Goal: Task Accomplishment & Management: Manage account settings

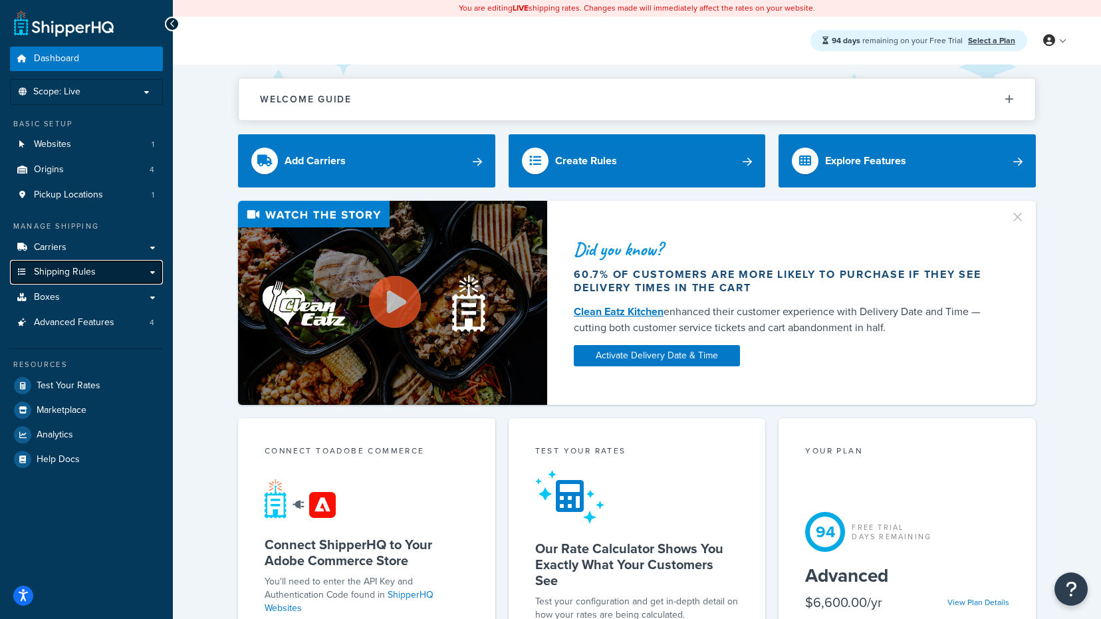
click at [62, 275] on span "Shipping Rules" at bounding box center [65, 272] width 62 height 11
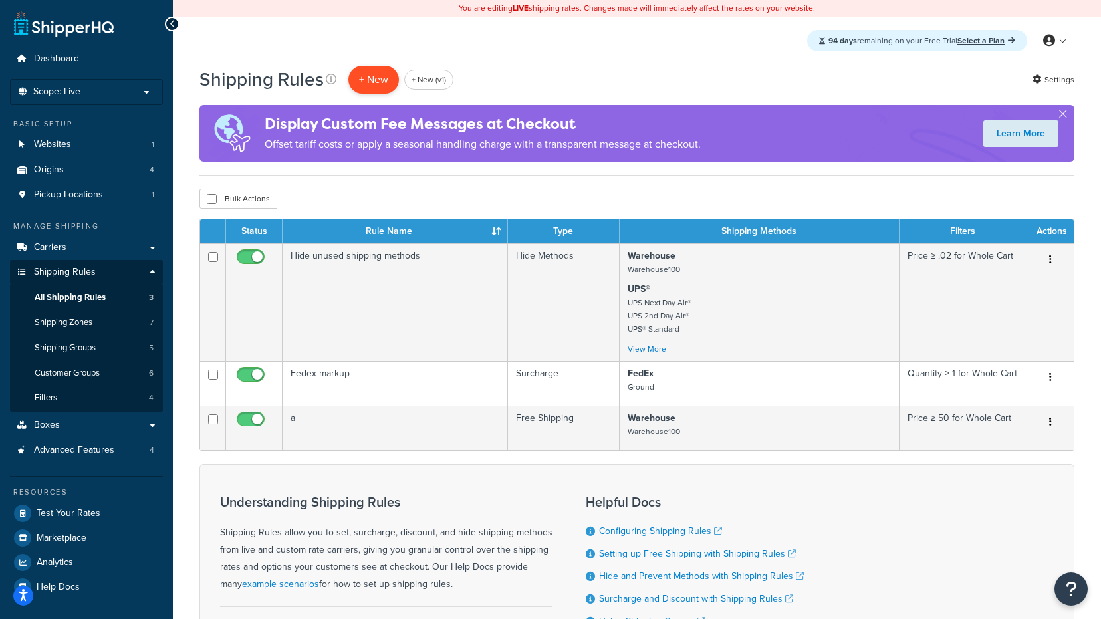
click at [381, 83] on p "+ New" at bounding box center [373, 79] width 51 height 27
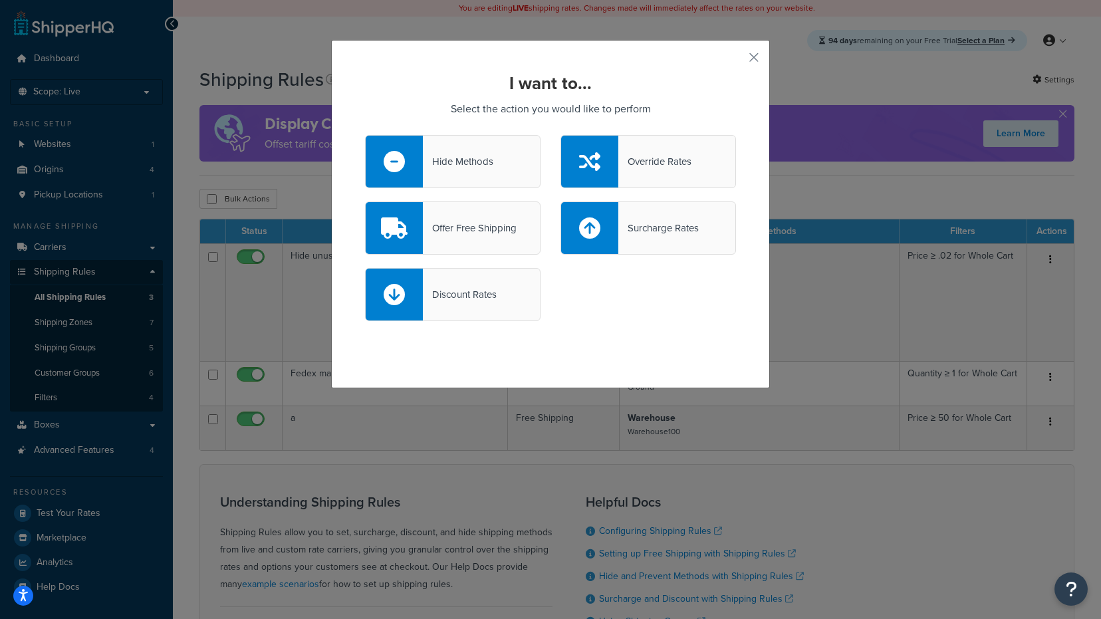
click at [596, 225] on icon at bounding box center [589, 227] width 21 height 21
click at [0, 0] on input "Surcharge Rates" at bounding box center [0, 0] width 0 height 0
select select "CART"
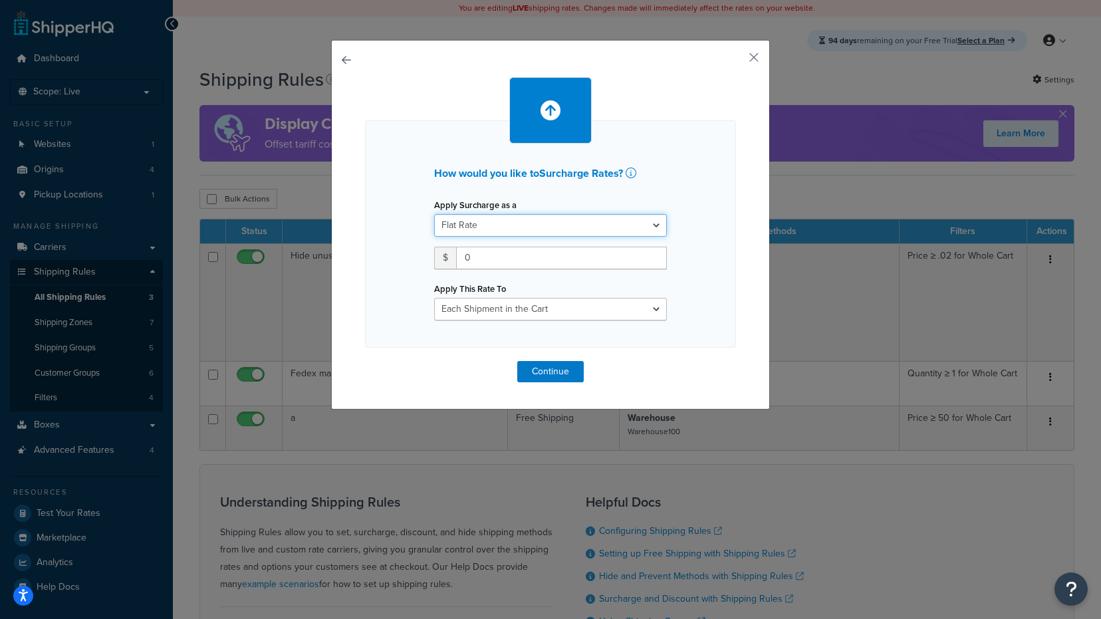
click at [586, 227] on select "Flat Rate Percentage Flat Rate & Percentage" at bounding box center [550, 225] width 233 height 23
click at [608, 269] on input "0" at bounding box center [561, 258] width 211 height 23
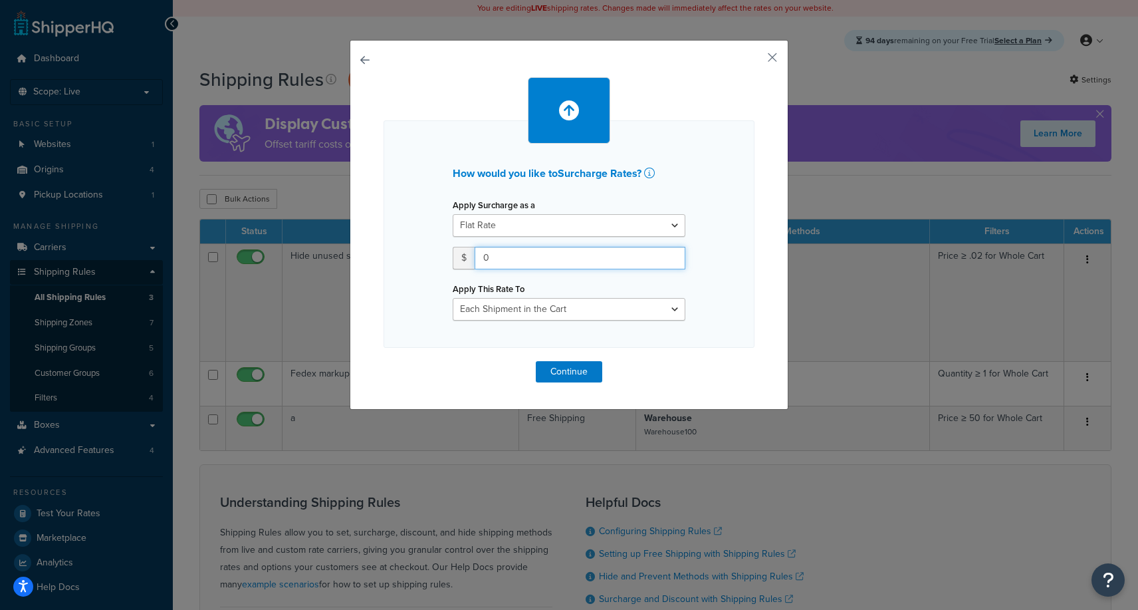
click at [521, 259] on input "0" at bounding box center [580, 258] width 211 height 23
type input "075"
click at [534, 308] on select "Entire Cart Each Shipment in the Cart Each Origin in the Cart Each Shipping Gro…" at bounding box center [569, 309] width 233 height 23
click at [568, 374] on button "Continue" at bounding box center [569, 371] width 66 height 21
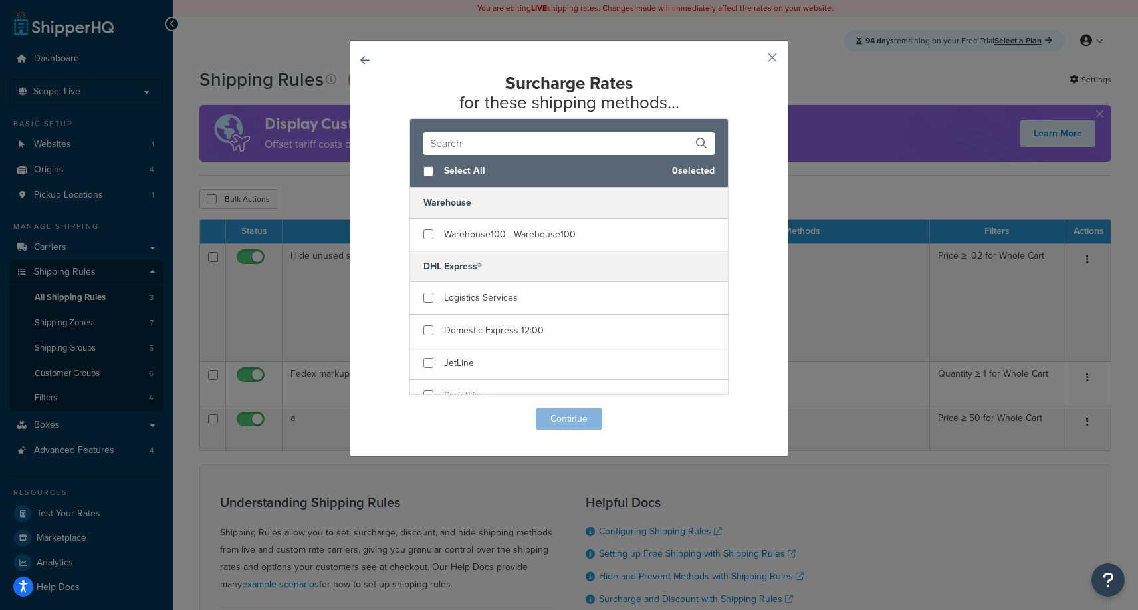
click at [455, 175] on span "Select All" at bounding box center [552, 171] width 217 height 19
checkbox input "true"
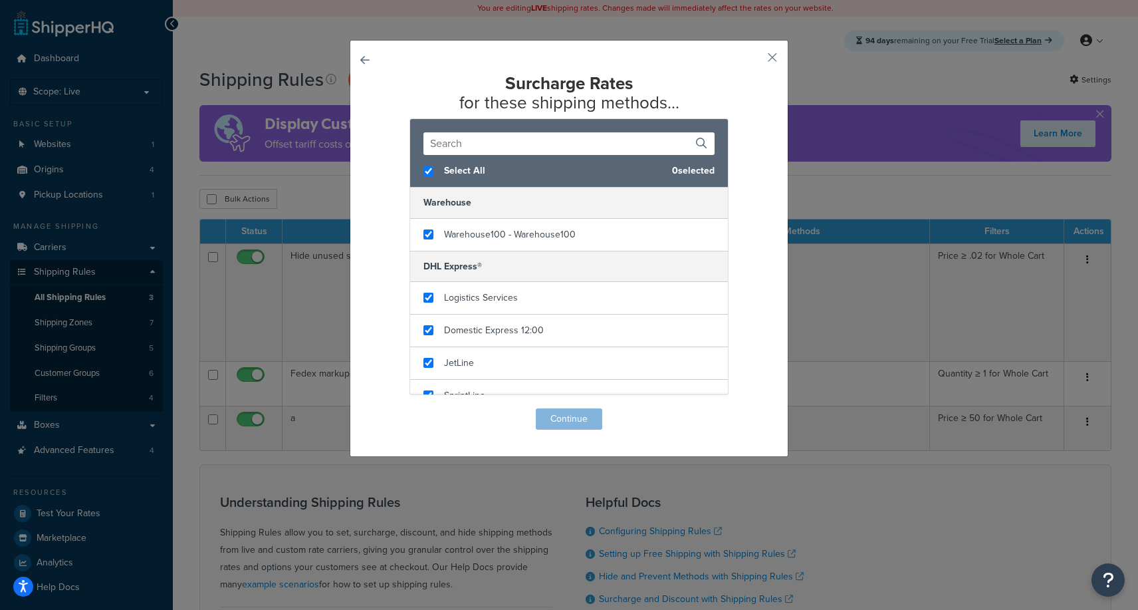
checkbox input "true"
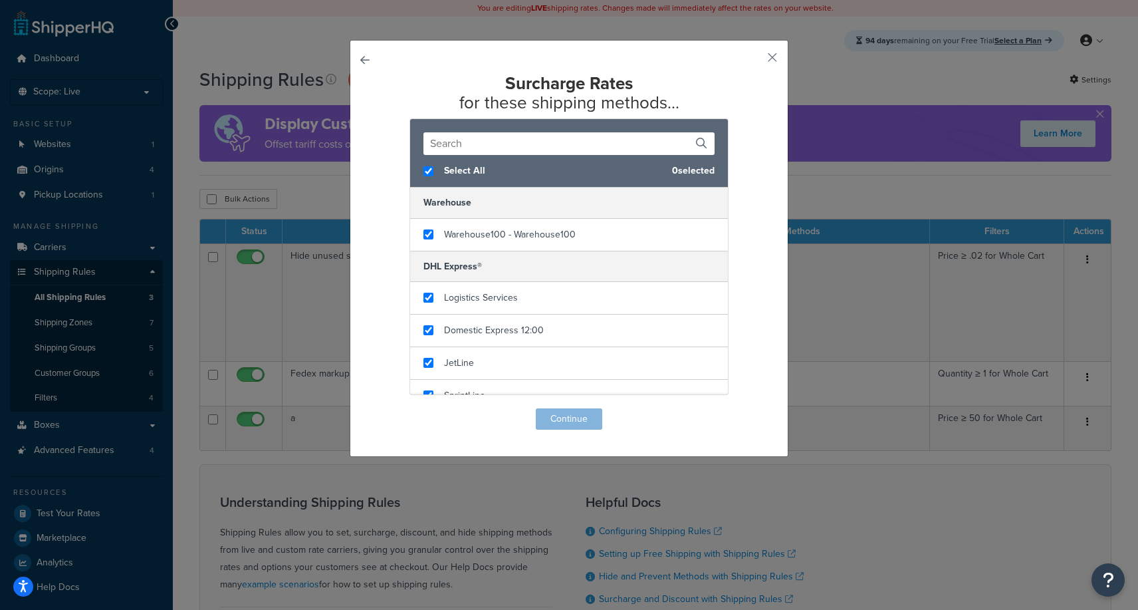
checkbox input "true"
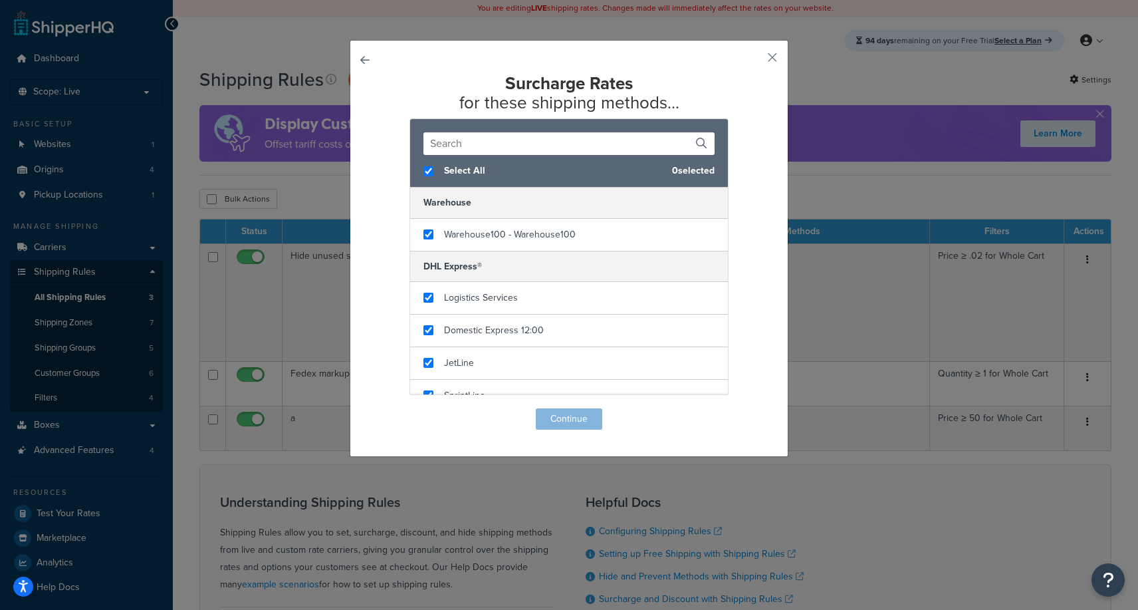
checkbox input "true"
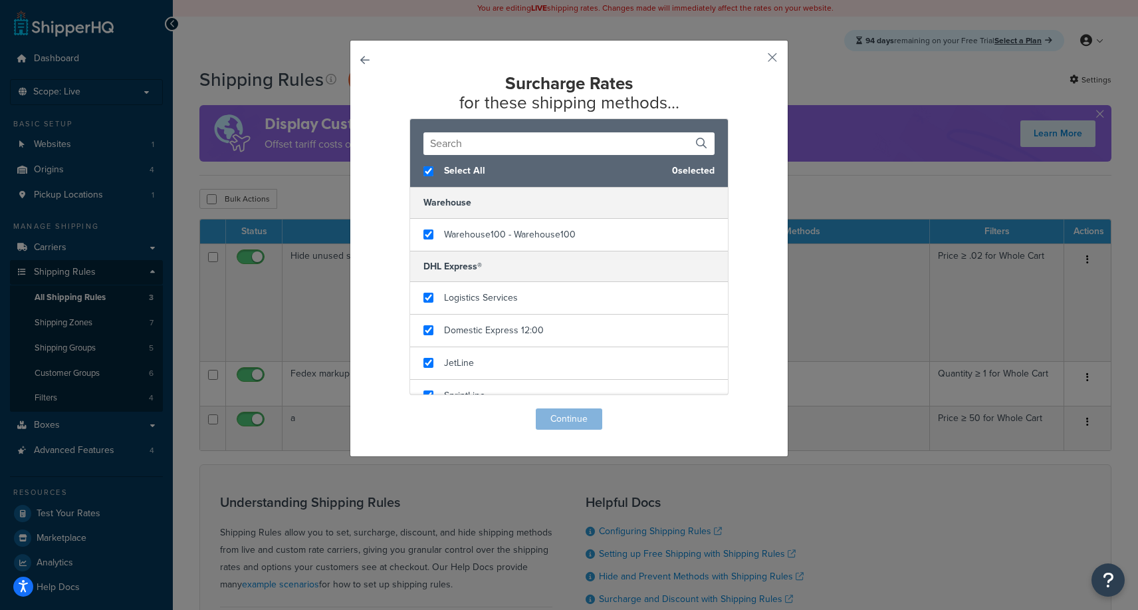
checkbox input "true"
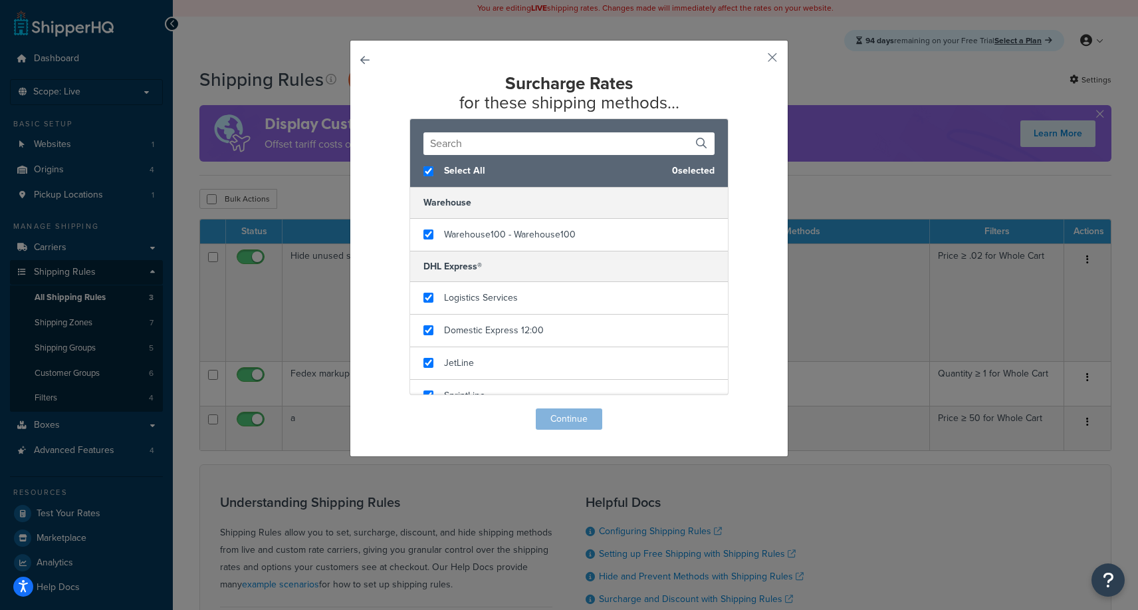
checkbox input "true"
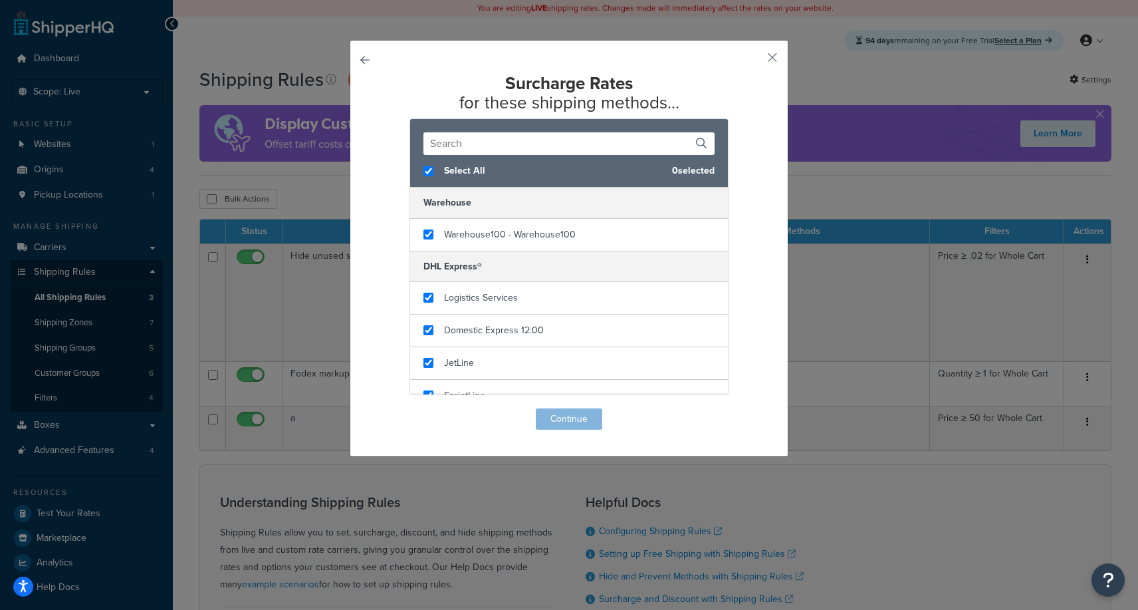
checkbox input "true"
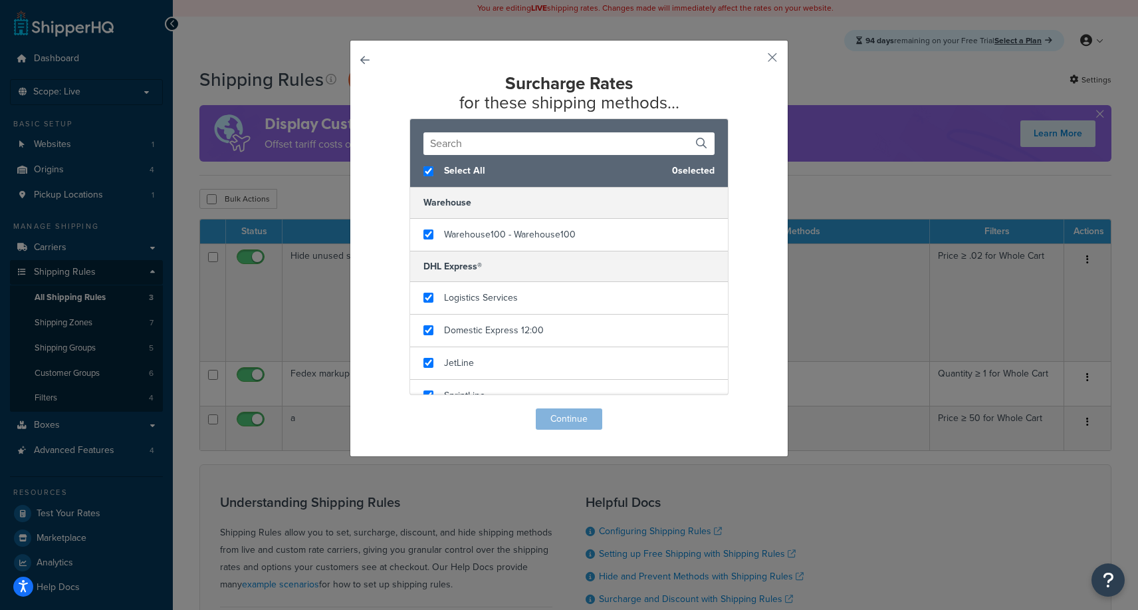
checkbox input "true"
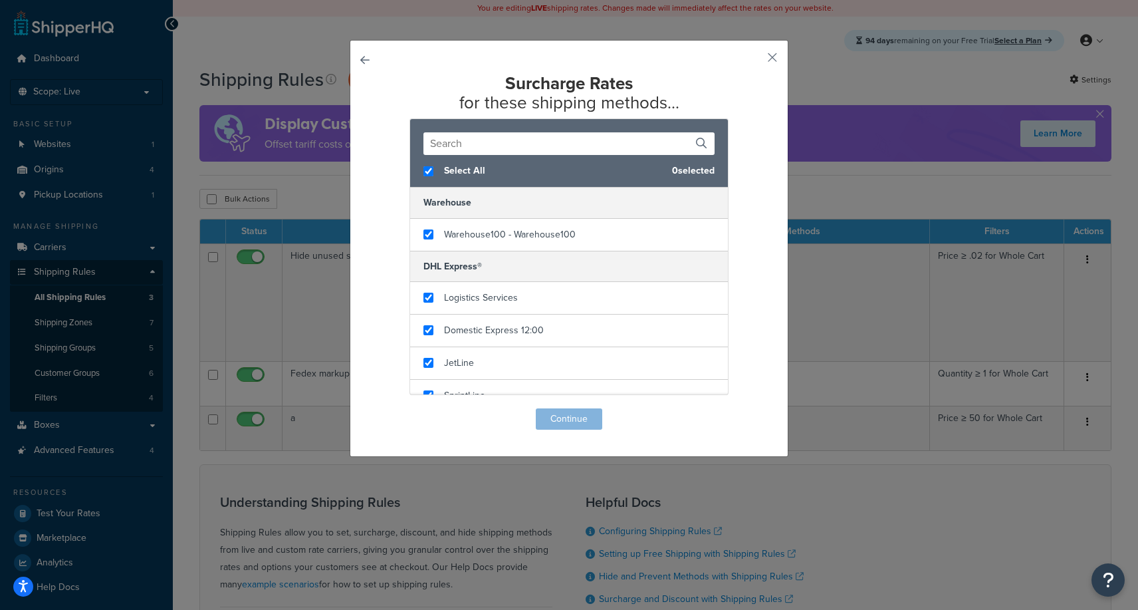
checkbox input "true"
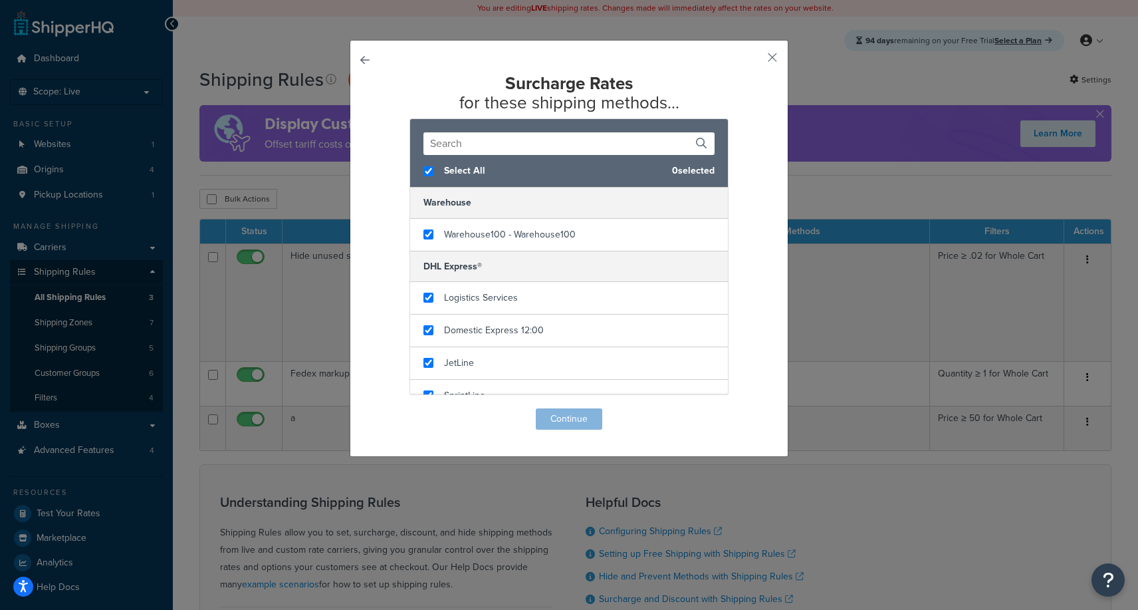
checkbox input "true"
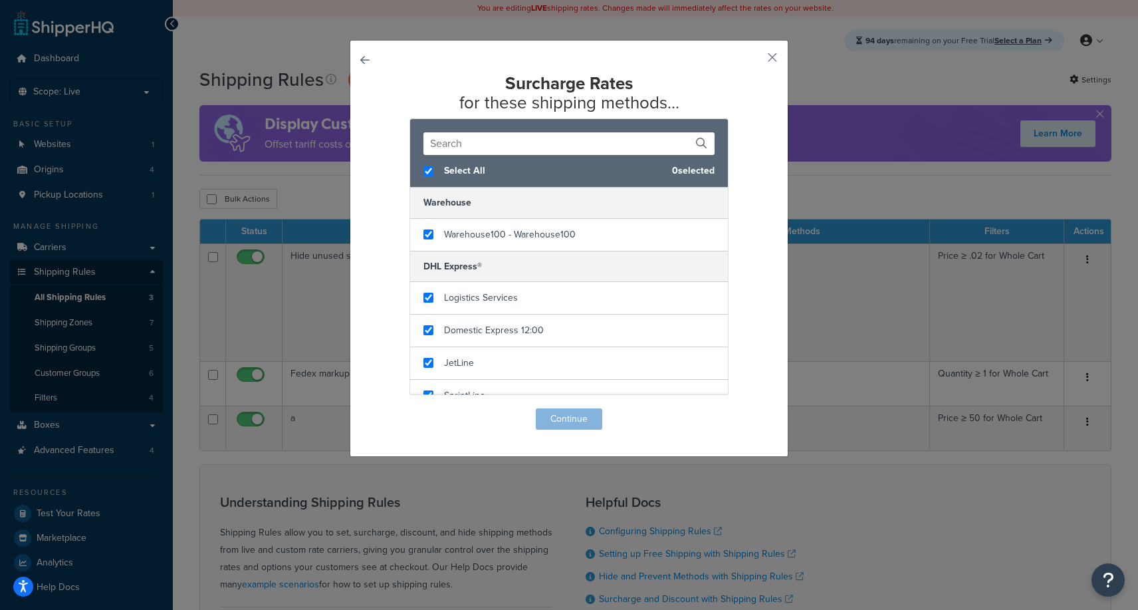
checkbox input "true"
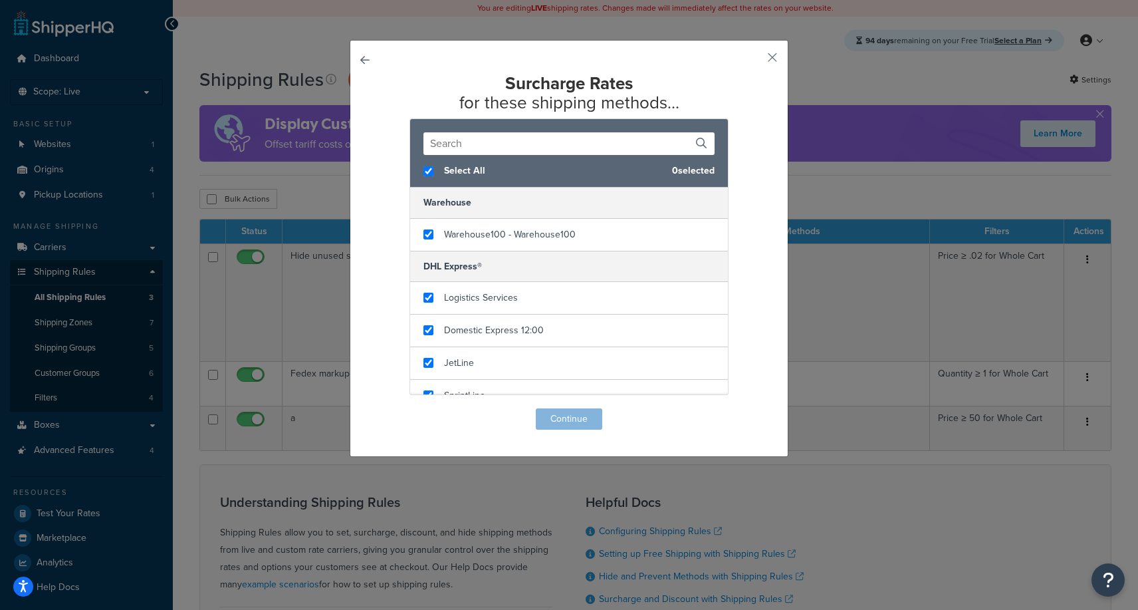
checkbox input "true"
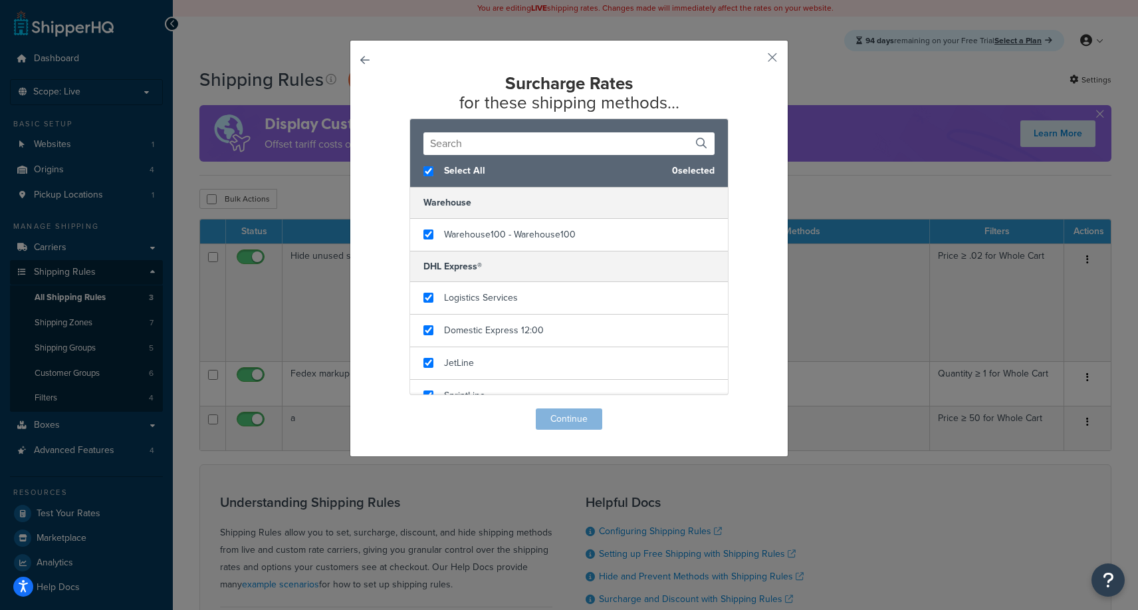
checkbox input "true"
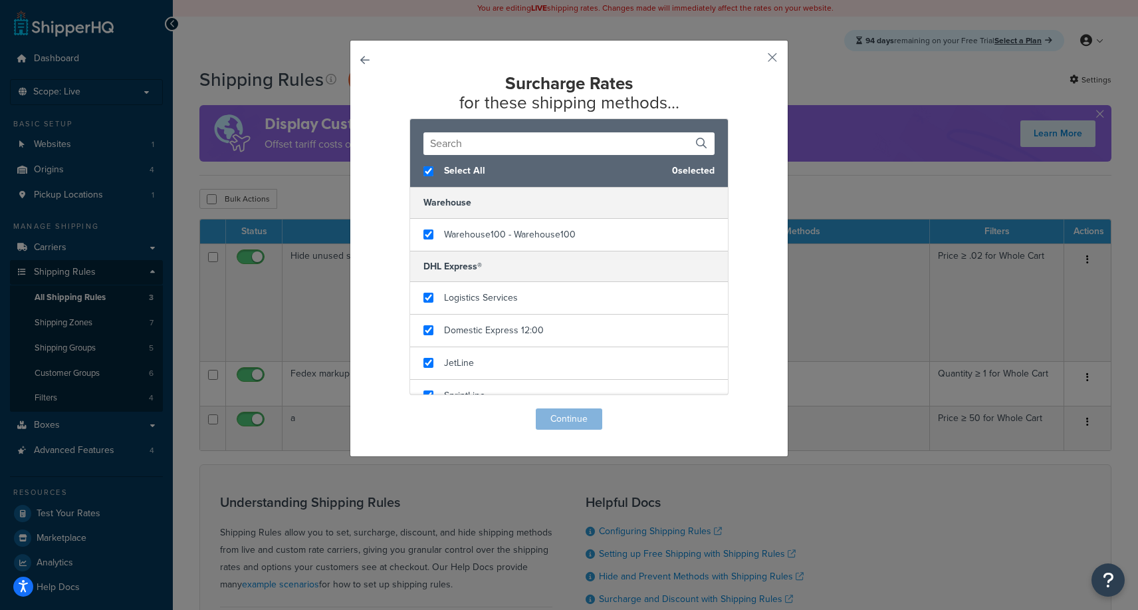
checkbox input "true"
click at [571, 409] on button "Continue" at bounding box center [569, 418] width 66 height 21
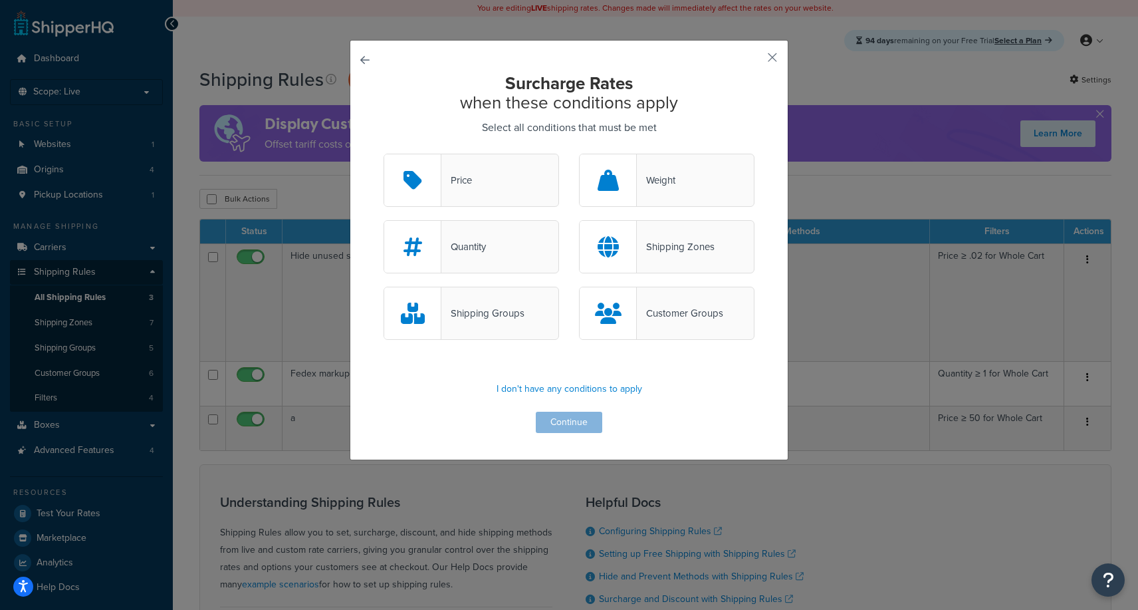
click at [640, 160] on div "Weight" at bounding box center [667, 180] width 176 height 53
click at [0, 0] on input "Weight" at bounding box center [0, 0] width 0 height 0
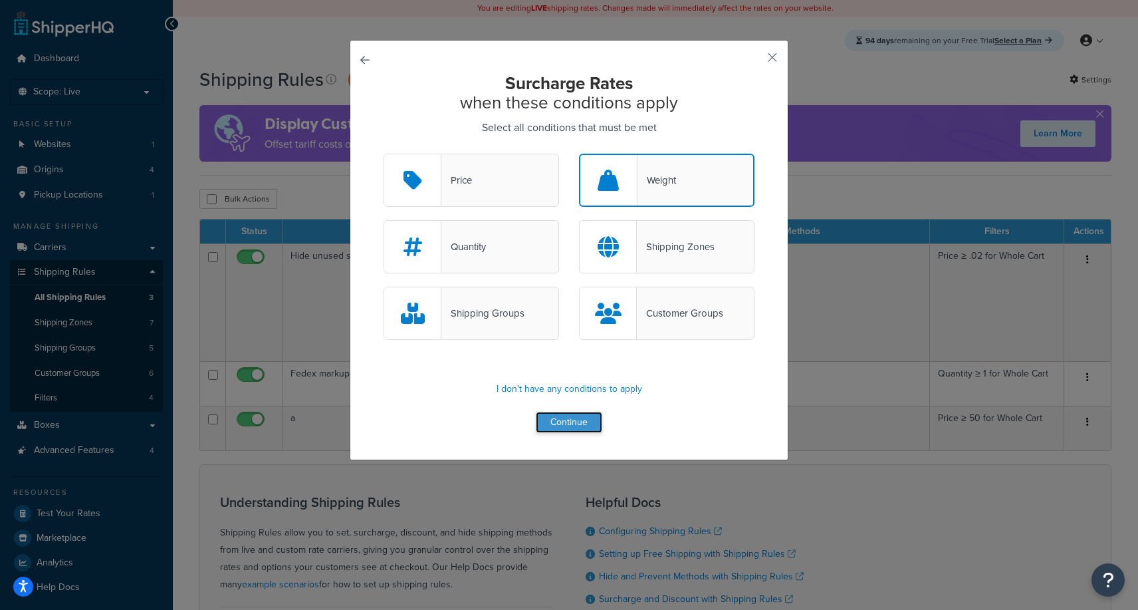
click at [567, 419] on button "Continue" at bounding box center [569, 422] width 66 height 21
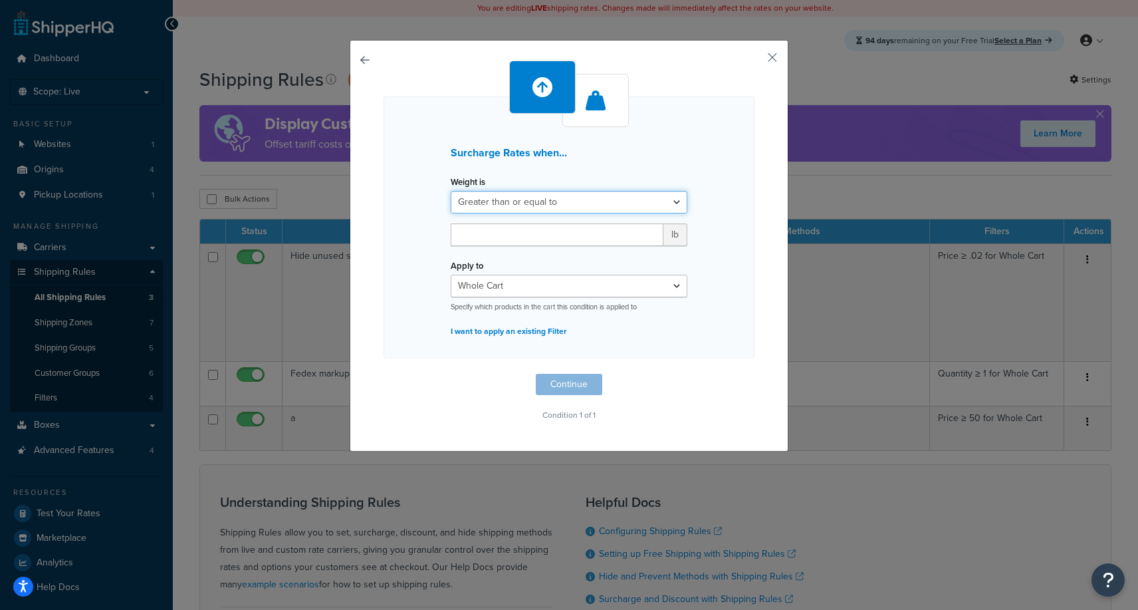
click at [530, 201] on select "Greater than or equal to Between or equal to Less than or equal to" at bounding box center [569, 202] width 237 height 23
select select "UNDER"
click at [451, 191] on select "Greater than or equal to Between or equal to Less than or equal to" at bounding box center [569, 202] width 237 height 23
click at [560, 241] on input "number" at bounding box center [557, 234] width 213 height 23
type input "200"
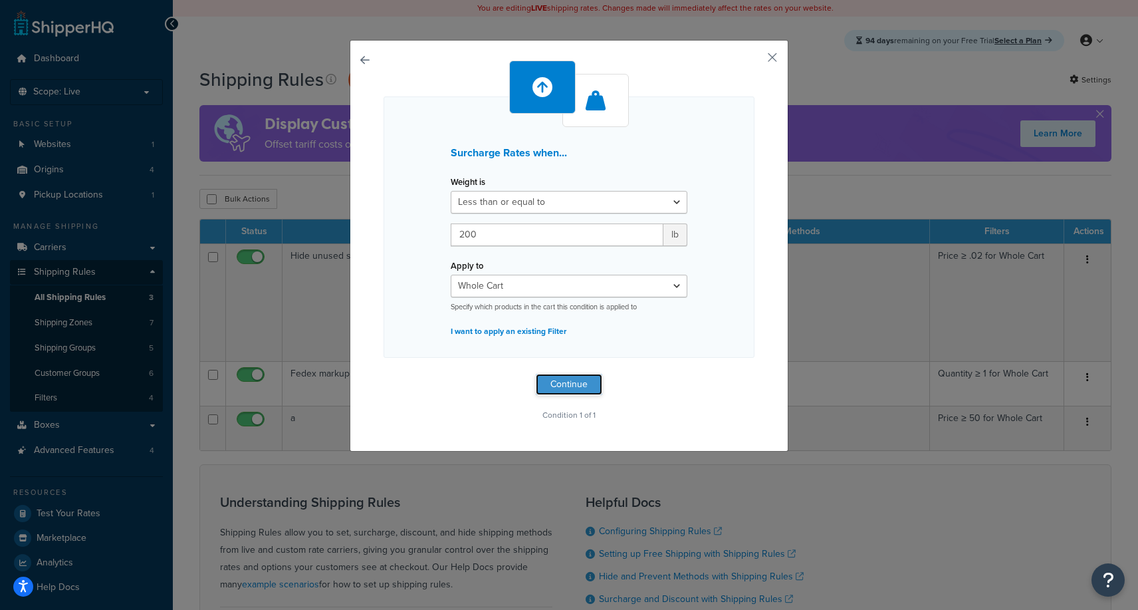
click at [579, 388] on button "Continue" at bounding box center [569, 384] width 66 height 21
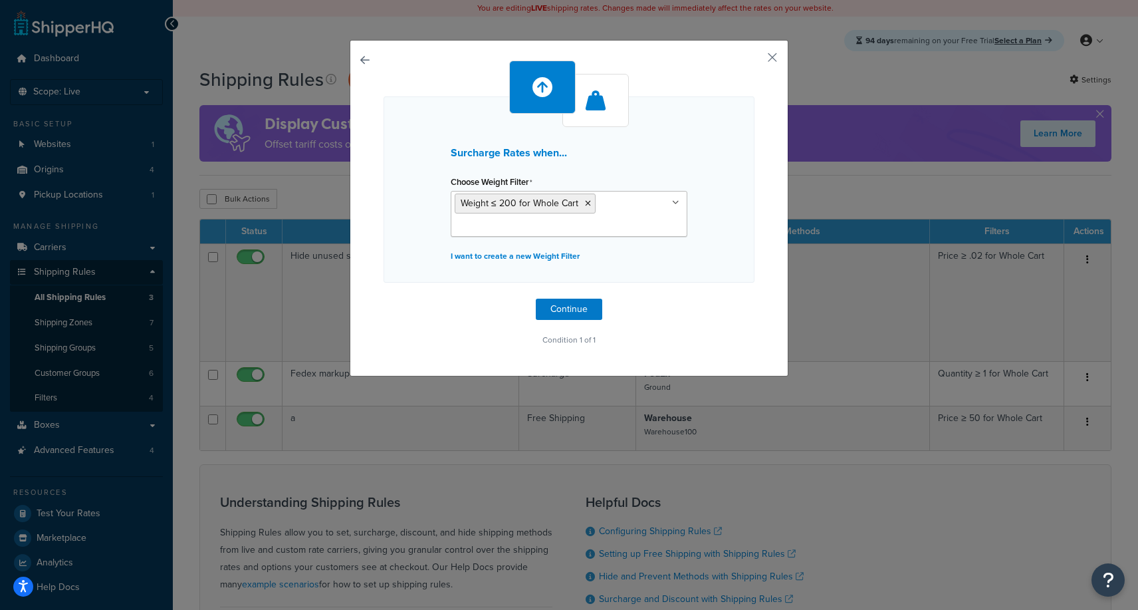
click at [764, 61] on div "Surcharge Rates when... Choose Weight Filter Weight ≤ 200 for Whole Cart Cart w…" at bounding box center [569, 208] width 439 height 336
click at [755, 61] on button "button" at bounding box center [752, 62] width 3 height 3
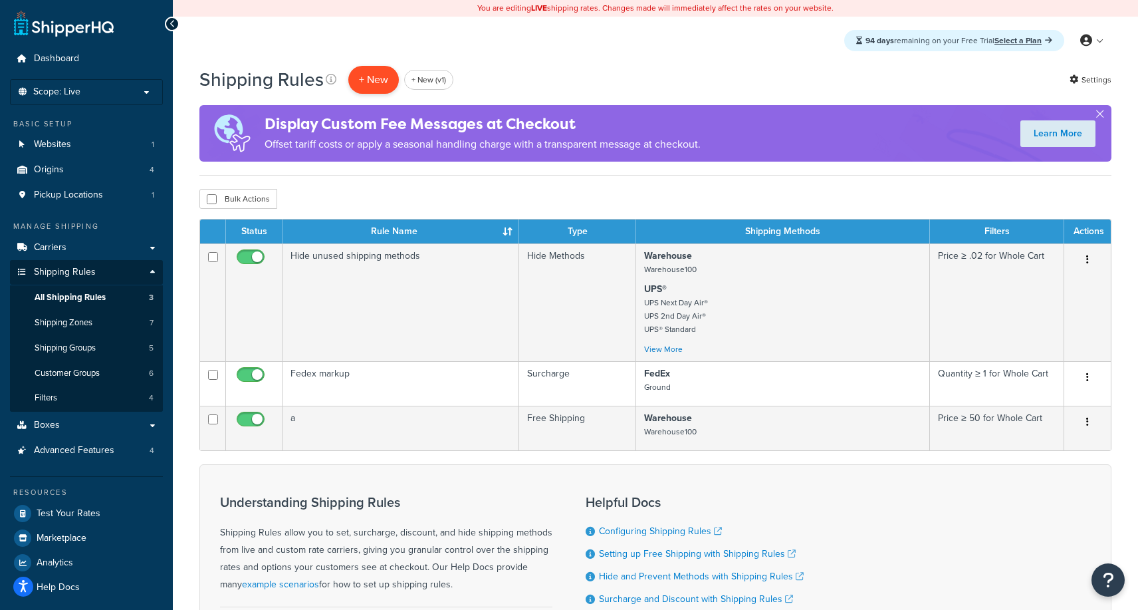
click at [374, 74] on p "+ New" at bounding box center [373, 79] width 51 height 27
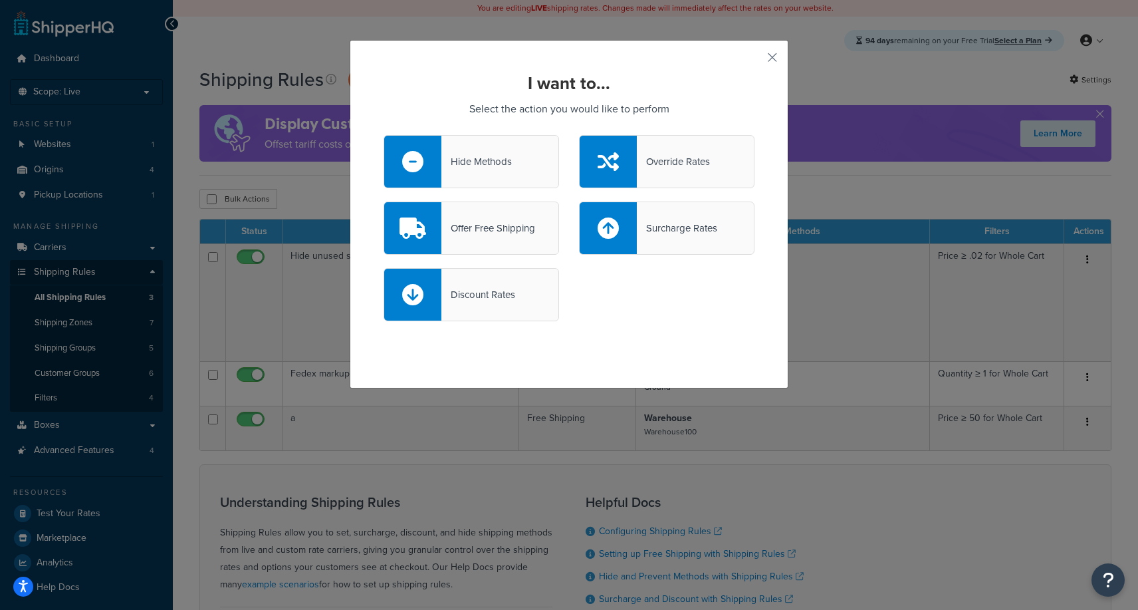
click at [656, 244] on div "Surcharge Rates" at bounding box center [667, 227] width 176 height 53
click at [0, 0] on input "Surcharge Rates" at bounding box center [0, 0] width 0 height 0
select select "CART"
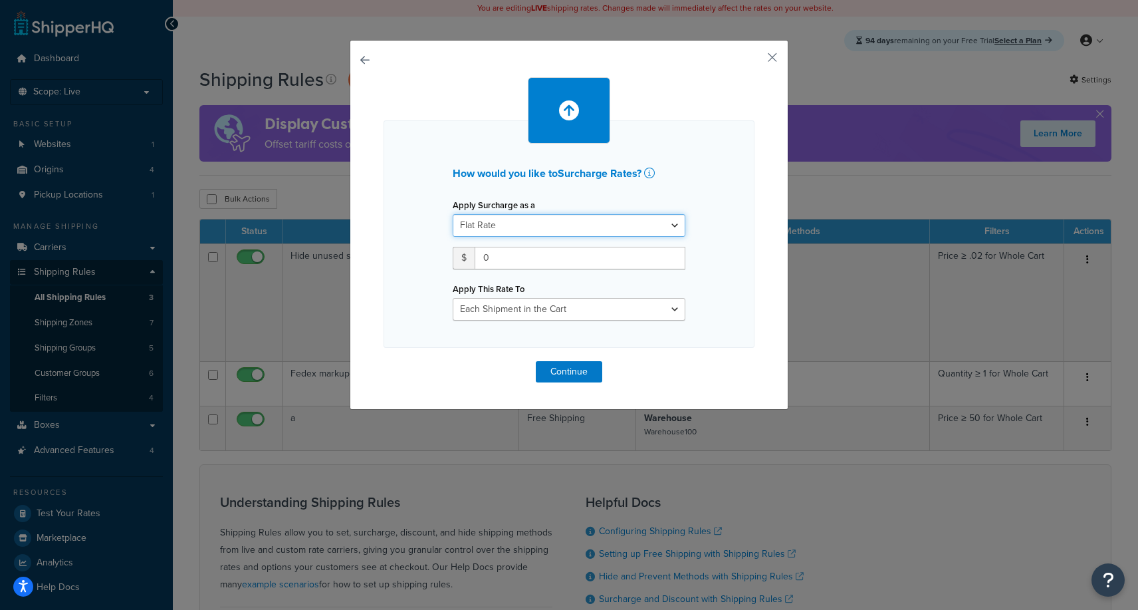
click at [644, 226] on select "Flat Rate Percentage Flat Rate & Percentage" at bounding box center [569, 225] width 233 height 23
click at [755, 61] on button "button" at bounding box center [752, 62] width 3 height 3
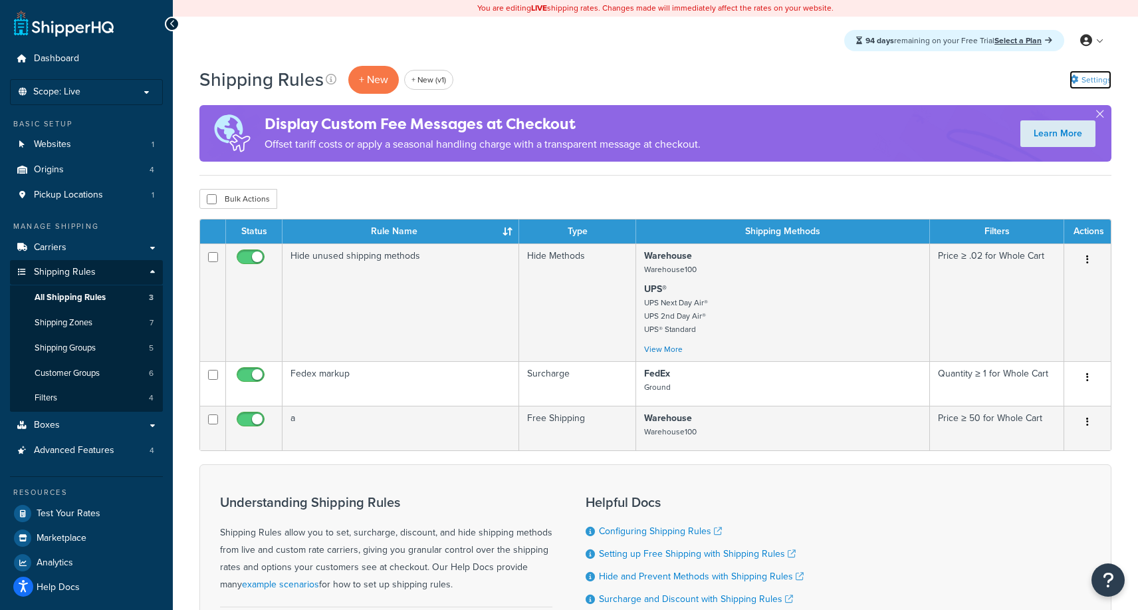
click at [1076, 74] on link "Settings" at bounding box center [1091, 79] width 42 height 19
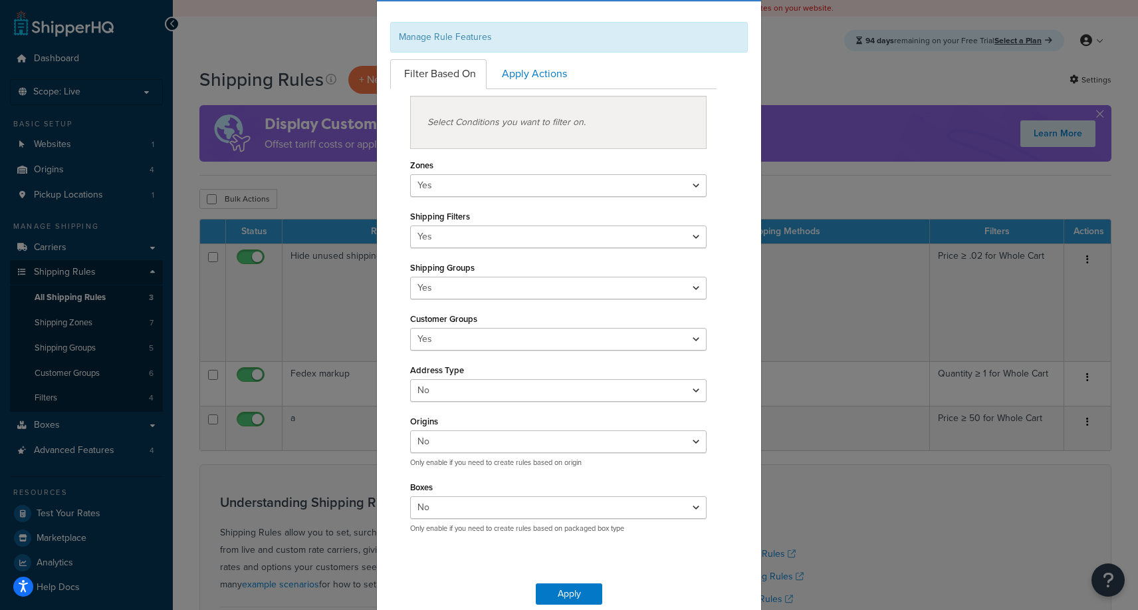
scroll to position [78, 0]
click at [509, 57] on div "Manage Rule Features Filter Based On Apply Actions Select Conditions you want t…" at bounding box center [569, 278] width 384 height 555
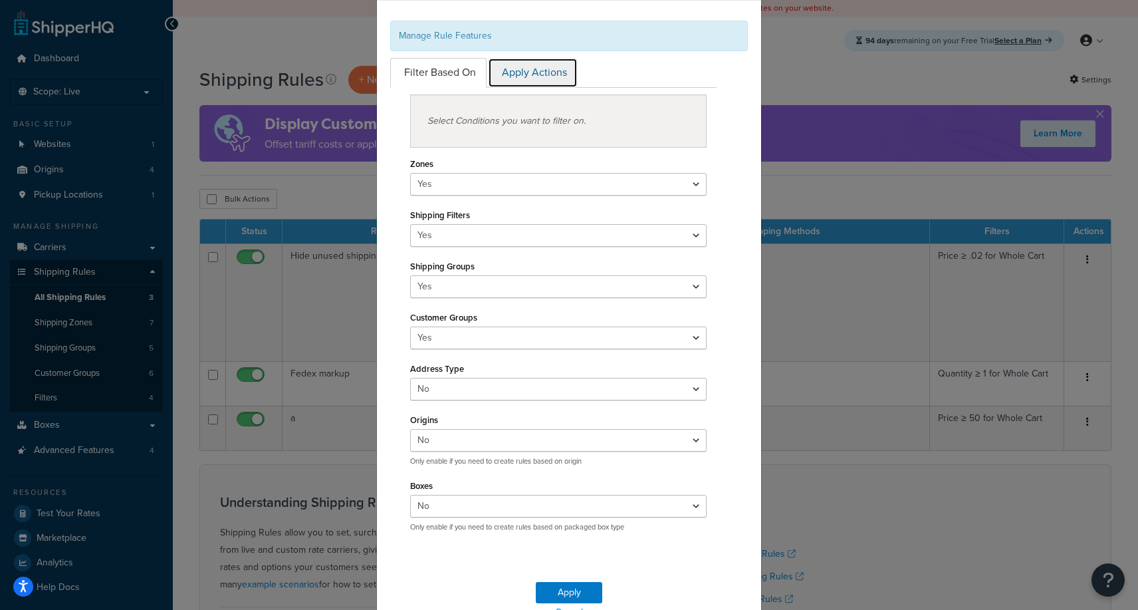
click at [511, 62] on link "Apply Actions" at bounding box center [533, 73] width 90 height 30
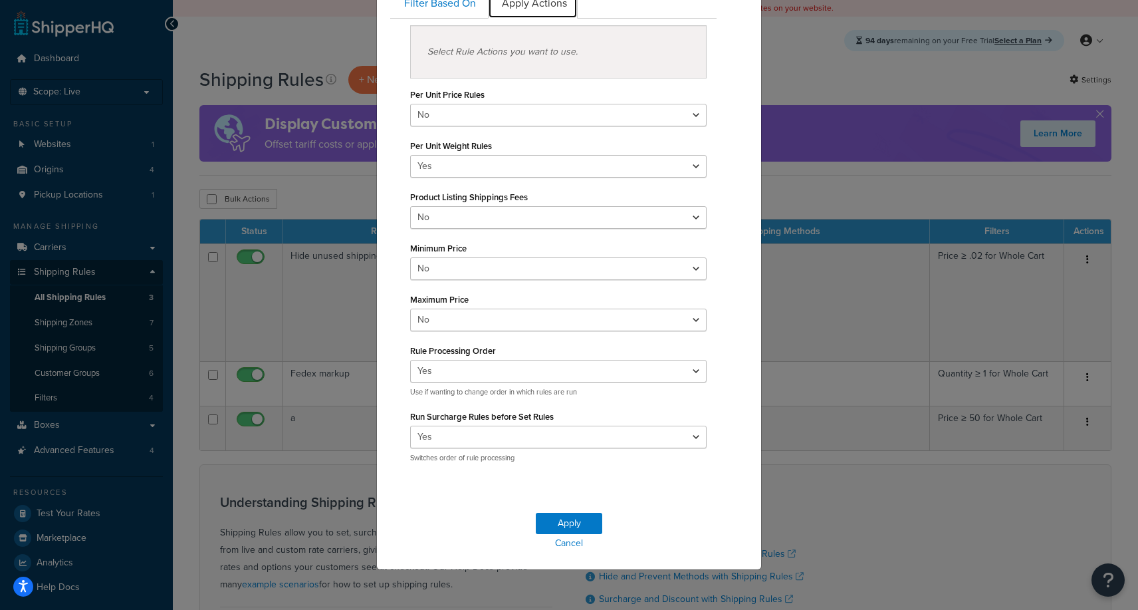
scroll to position [0, 0]
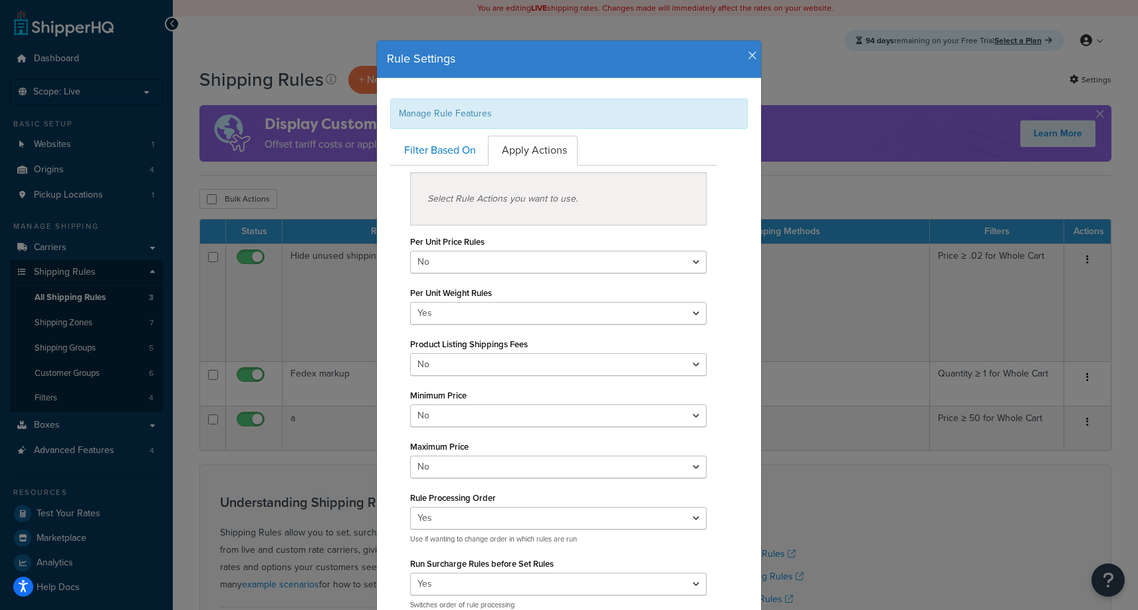
click at [756, 58] on icon "button" at bounding box center [752, 56] width 9 height 12
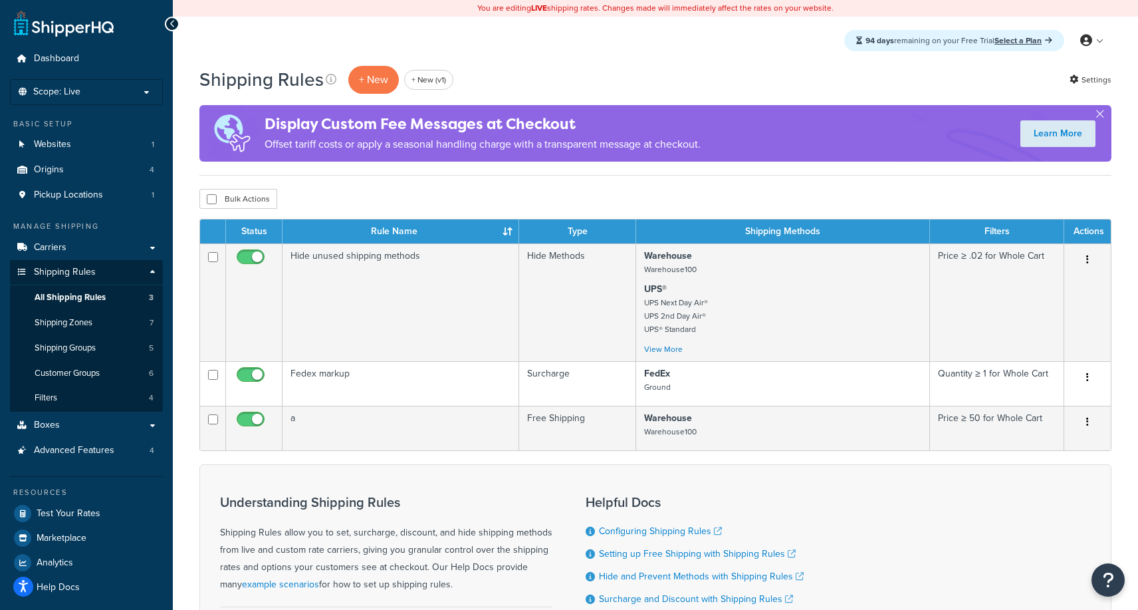
click at [753, 62] on div "94 days remaining on your Free Trial Select a Plan My Profile Billing Global Se…" at bounding box center [655, 41] width 965 height 48
drag, startPoint x: 642, startPoint y: 147, endPoint x: 606, endPoint y: 126, distance: 41.7
click at [606, 126] on div "Display Custom Fee Messages at Checkout Offset tariff costs or apply a seasonal…" at bounding box center [483, 133] width 436 height 54
drag, startPoint x: 606, startPoint y: 126, endPoint x: 562, endPoint y: 154, distance: 52.6
click at [573, 146] on div "Display Custom Fee Messages at Checkout Offset tariff costs or apply a seasonal…" at bounding box center [483, 133] width 436 height 54
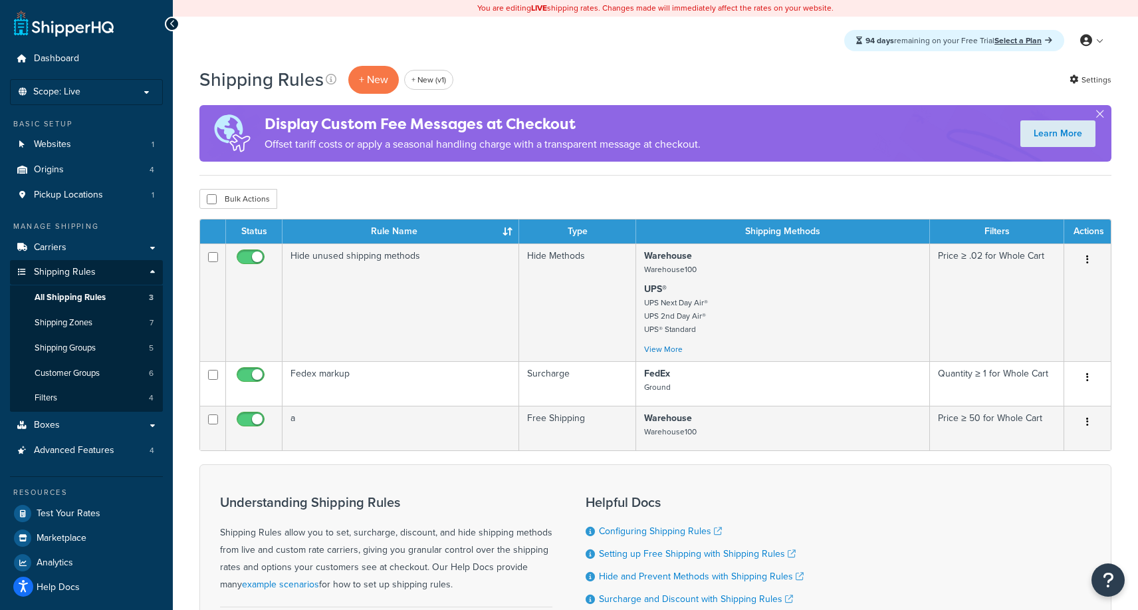
click at [562, 154] on div "Display Custom Fee Messages at Checkout Offset tariff costs or apply a seasonal…" at bounding box center [483, 133] width 436 height 54
click at [53, 425] on span "Boxes" at bounding box center [47, 425] width 26 height 11
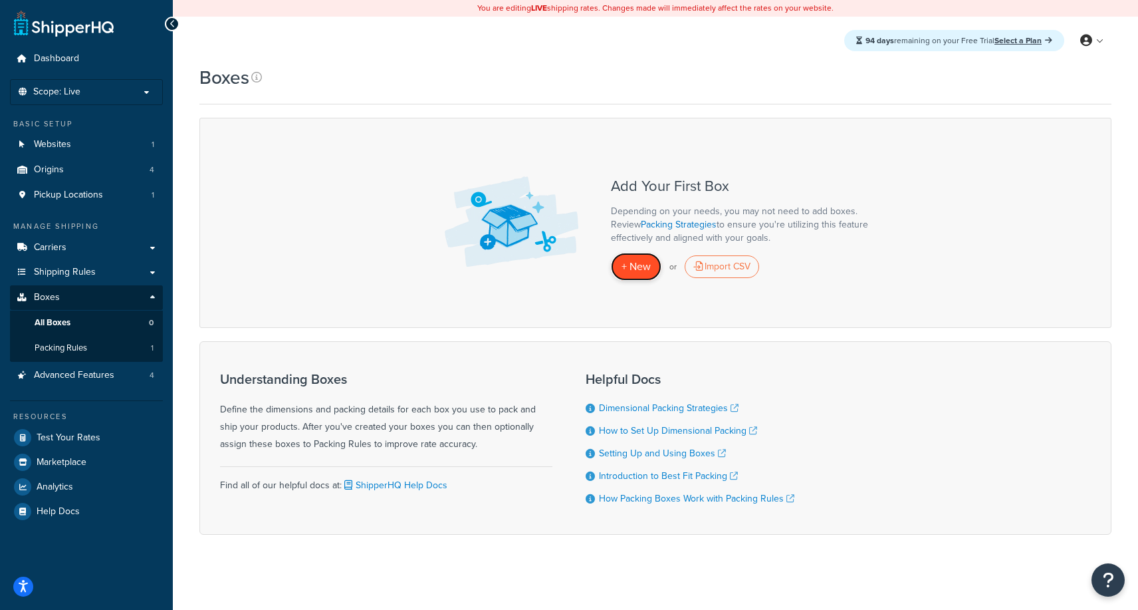
click at [634, 270] on span "+ New" at bounding box center [636, 266] width 29 height 15
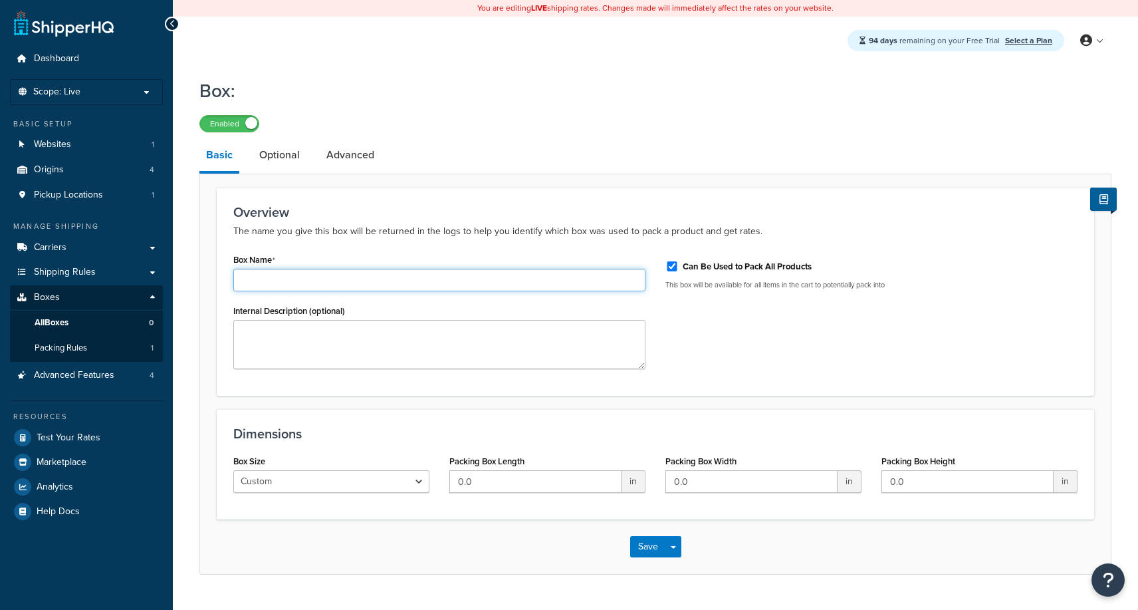
click at [470, 281] on input "Box Name" at bounding box center [439, 280] width 412 height 23
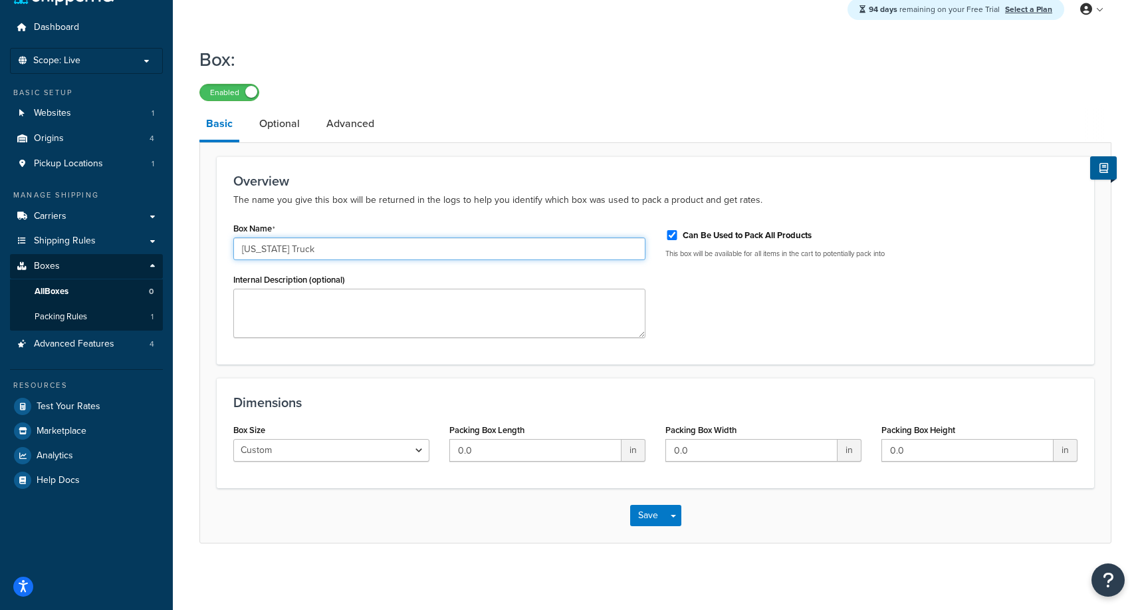
type input "Illinois Truck"
click at [670, 233] on input "Can Be Used to Pack All Products" at bounding box center [672, 235] width 13 height 10
click at [674, 233] on input "Can Be Used to Pack All Products" at bounding box center [672, 235] width 13 height 10
checkbox input "true"
click at [273, 112] on link "Optional" at bounding box center [280, 124] width 54 height 32
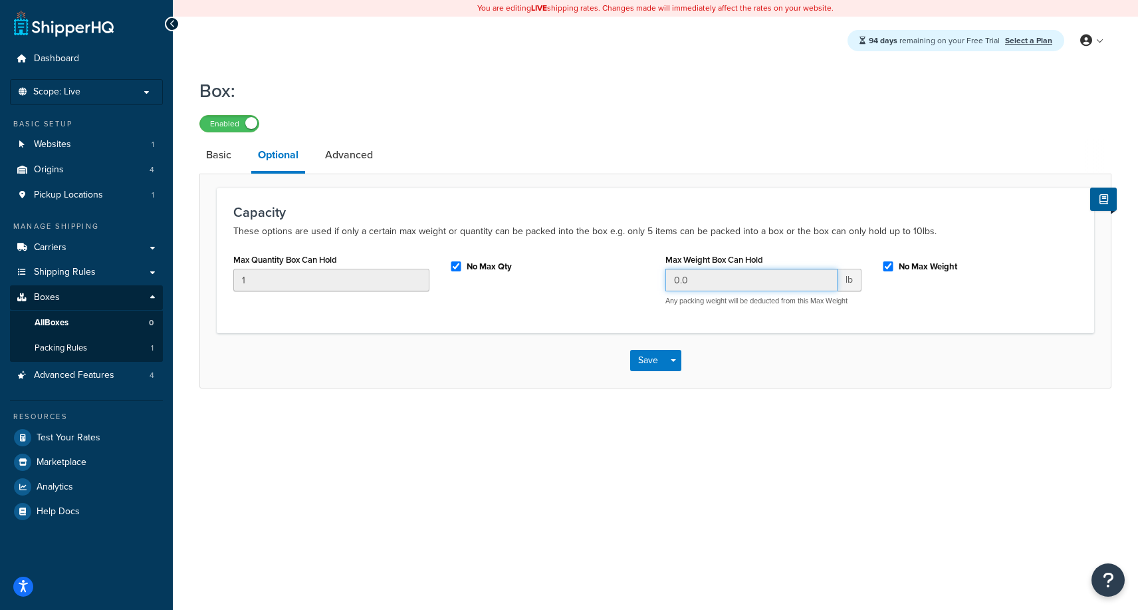
click at [727, 277] on input "0.0" at bounding box center [752, 280] width 172 height 23
click at [887, 273] on div "No Max Weight" at bounding box center [980, 265] width 196 height 20
click at [887, 268] on input "No Max Weight" at bounding box center [888, 266] width 13 height 10
checkbox input "false"
click at [737, 291] on input "0.0" at bounding box center [752, 280] width 172 height 23
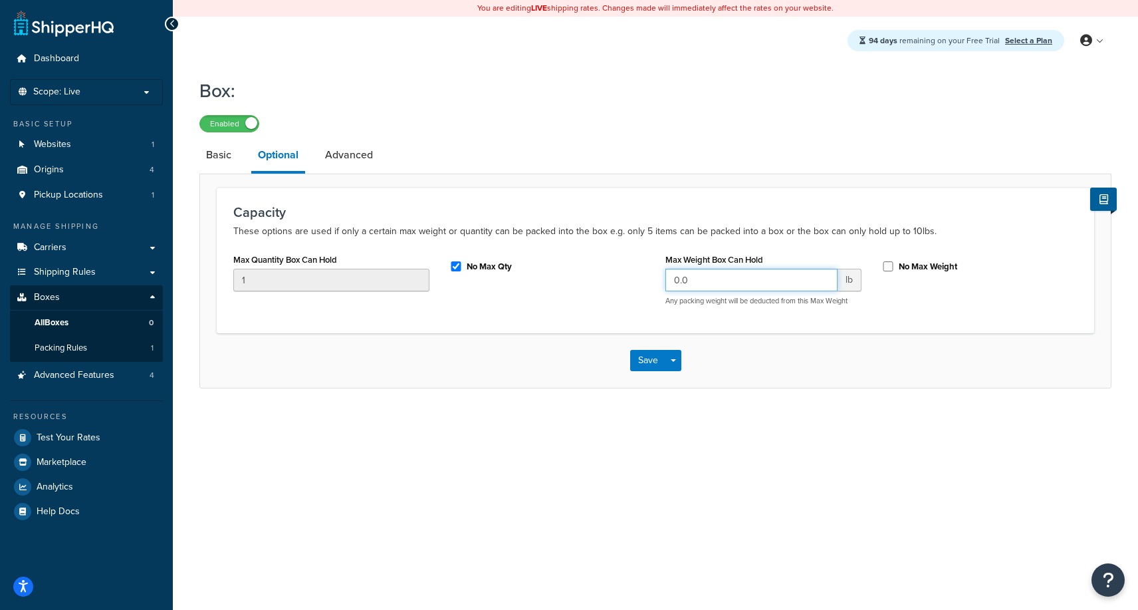
click at [737, 291] on input "0.0" at bounding box center [752, 280] width 172 height 23
type input "30800"
click at [651, 360] on button "Save" at bounding box center [648, 360] width 36 height 21
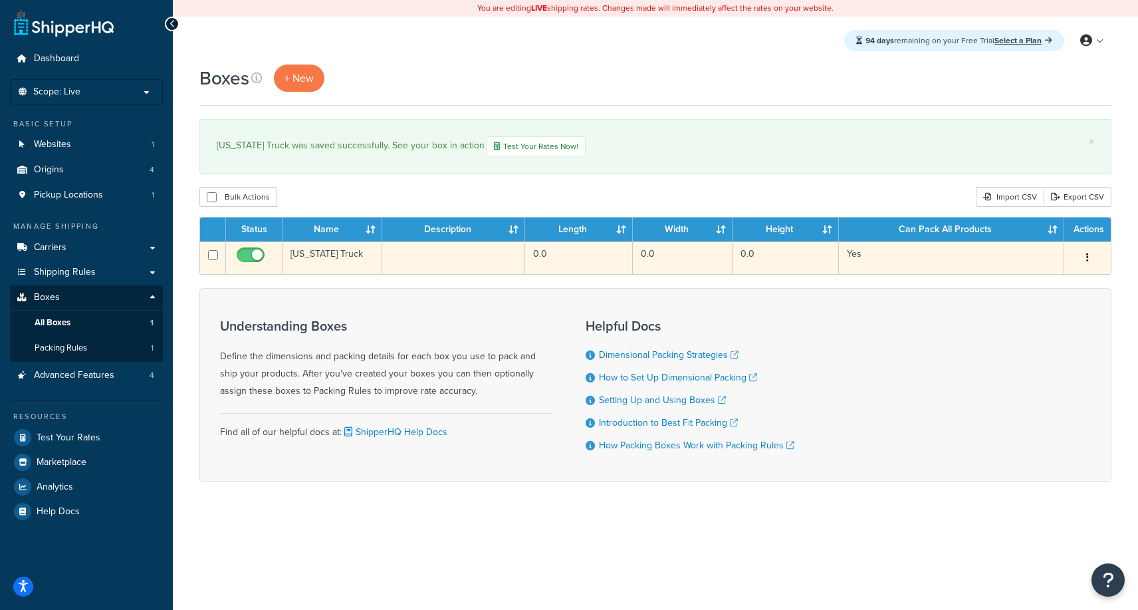
click at [1082, 259] on button "button" at bounding box center [1087, 257] width 19 height 21
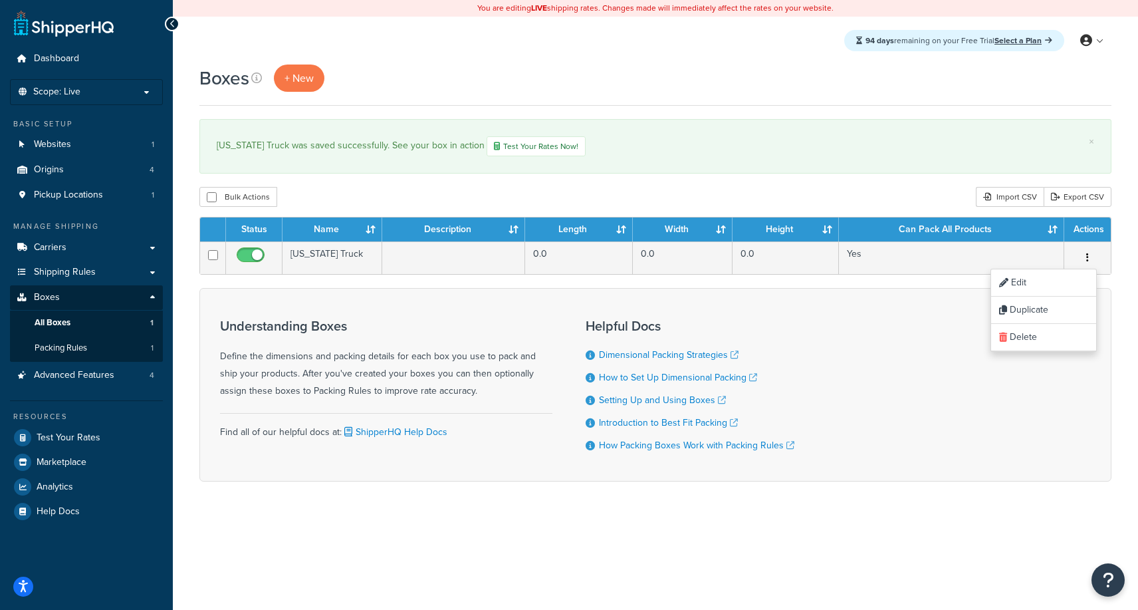
click at [933, 303] on div "Understanding Boxes Define the dimensions and packing details for each box you …" at bounding box center [655, 384] width 912 height 193
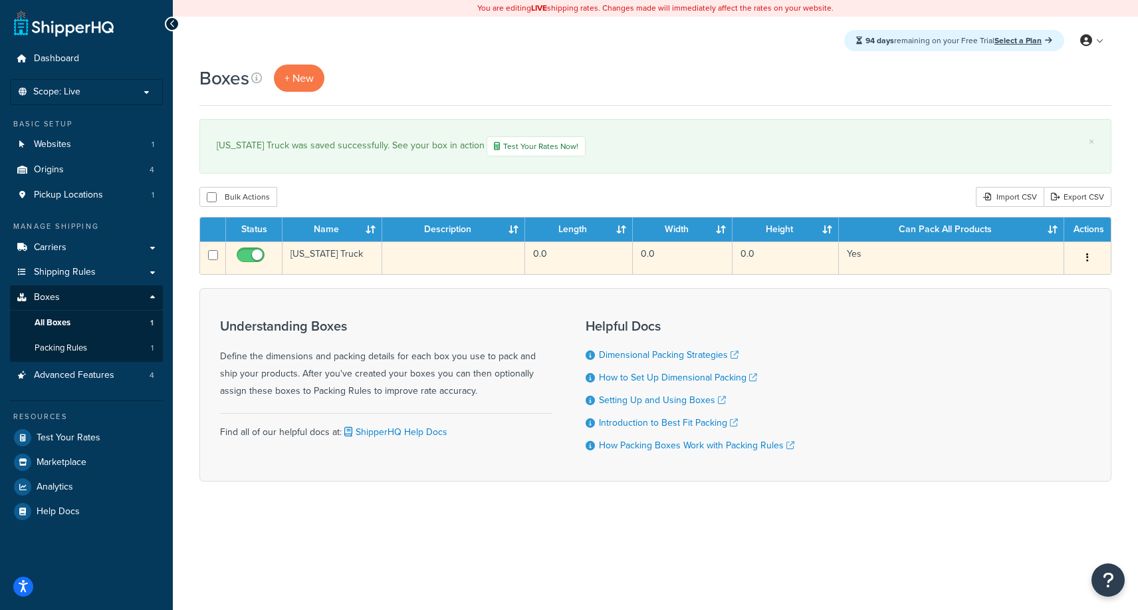
click at [1086, 272] on td "Edit Duplicate Delete" at bounding box center [1087, 257] width 47 height 33
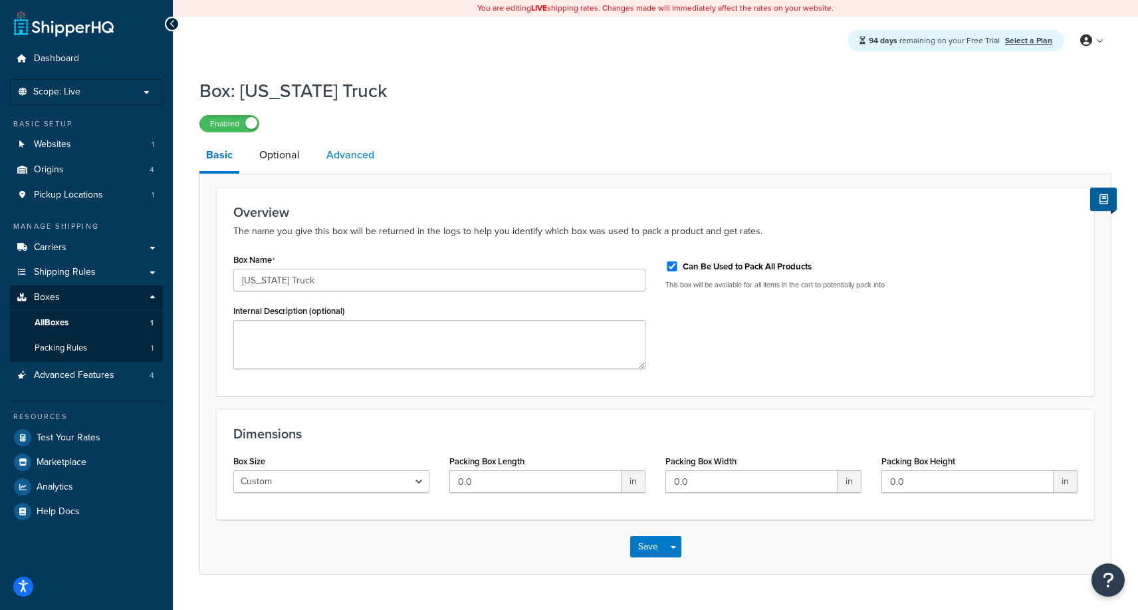
click at [350, 154] on link "Advanced" at bounding box center [350, 155] width 61 height 32
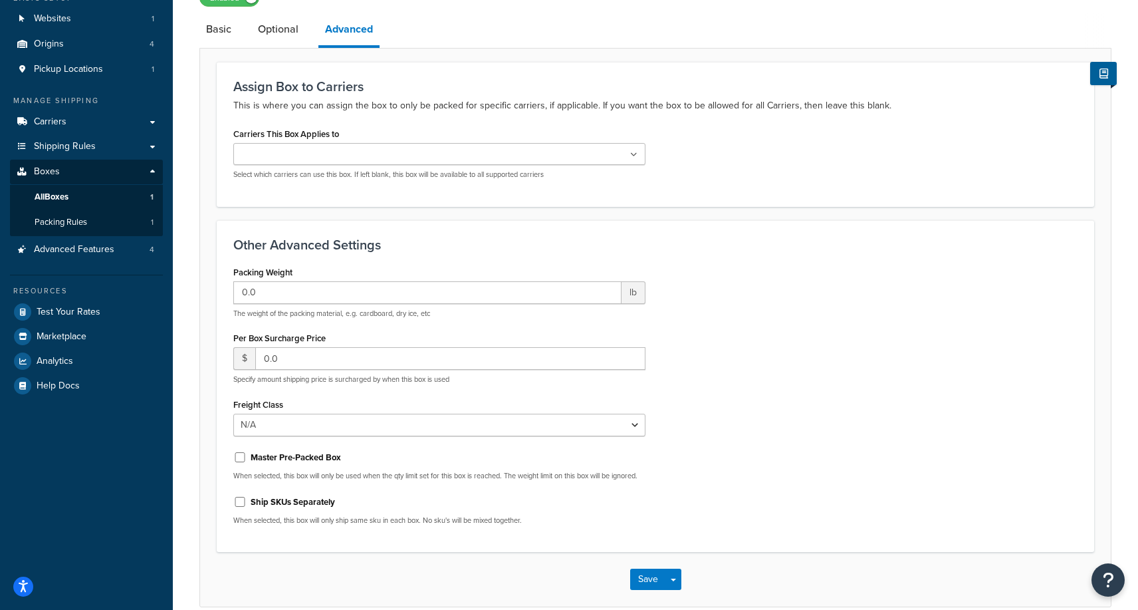
scroll to position [200, 0]
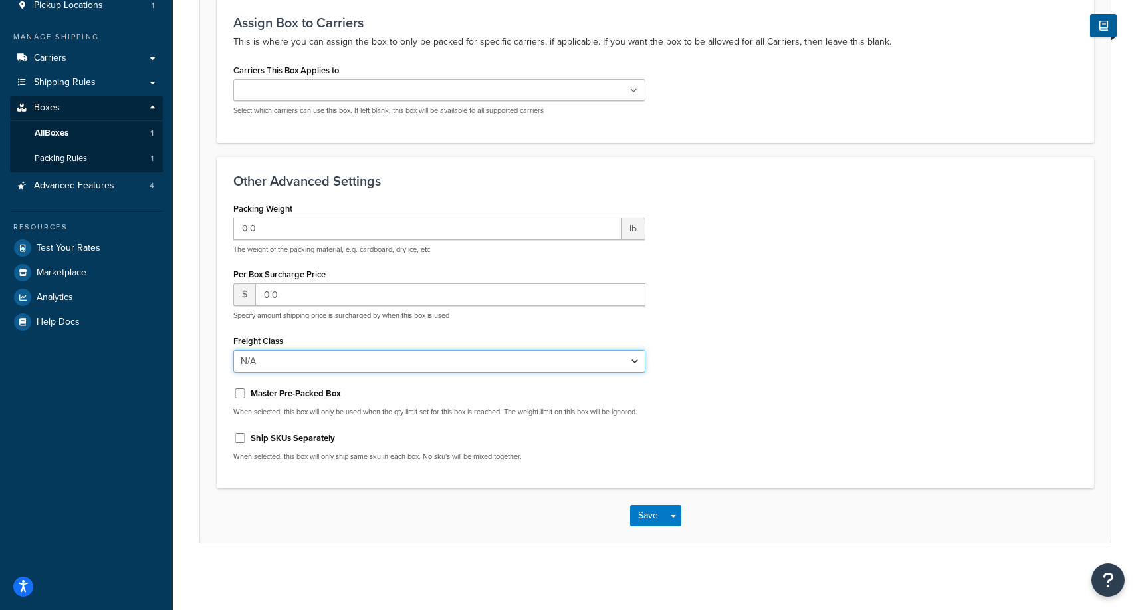
click at [431, 356] on select "N/A 50 55 60 65 70 77.5 85 92.5 100 110 125 150 175 200 250 300 400 500" at bounding box center [439, 361] width 412 height 23
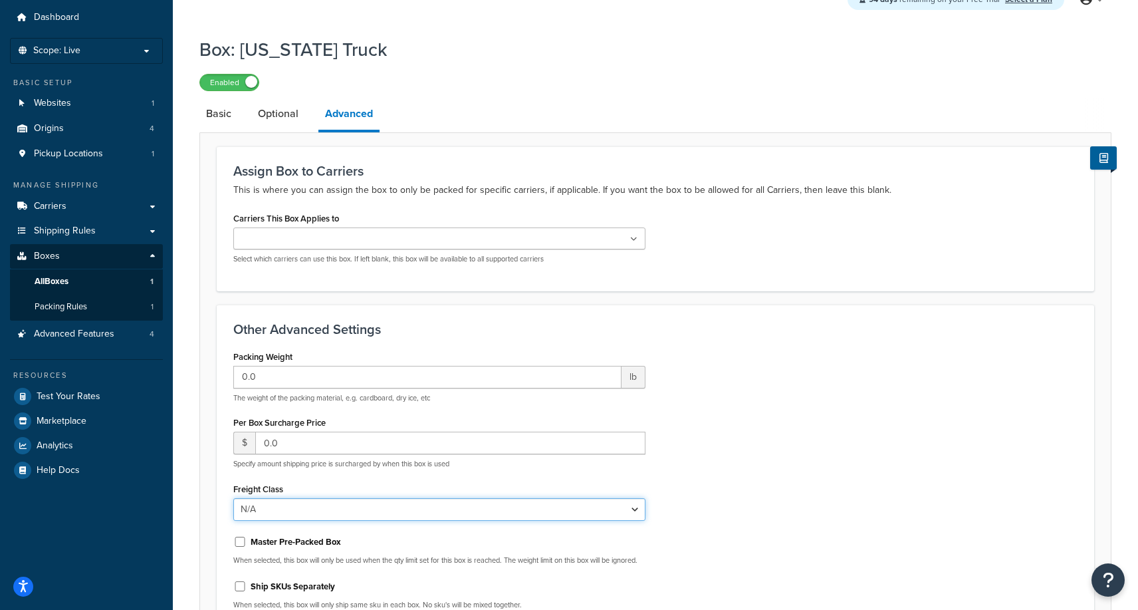
scroll to position [13, 0]
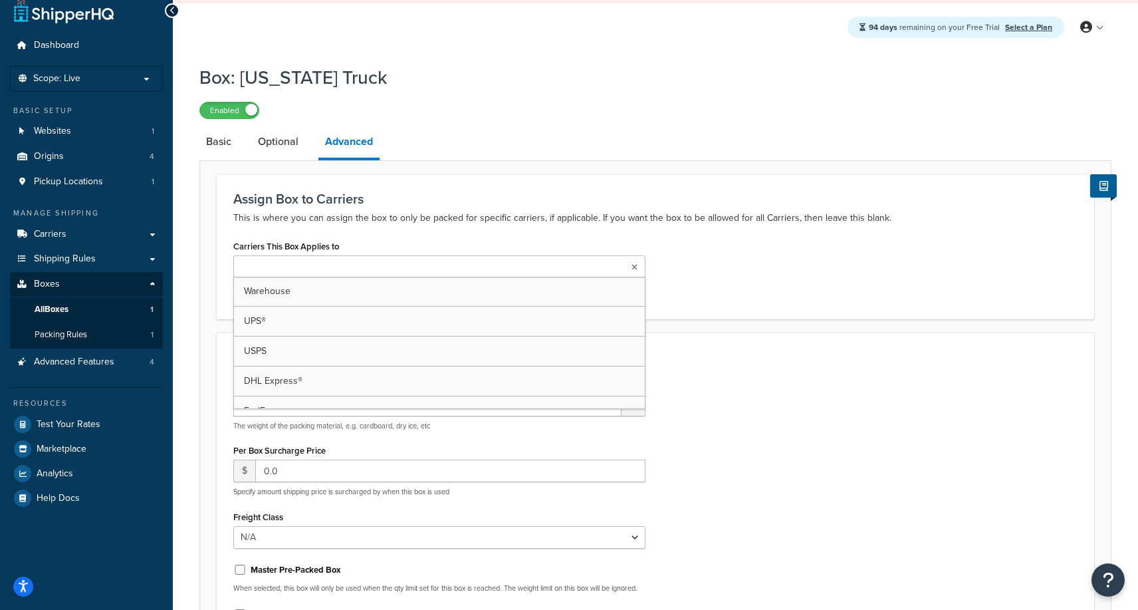
click at [455, 271] on ul at bounding box center [439, 266] width 412 height 22
click at [816, 307] on div "Assign Box to Carriers This is where you can assign the box to only be packed f…" at bounding box center [656, 246] width 878 height 144
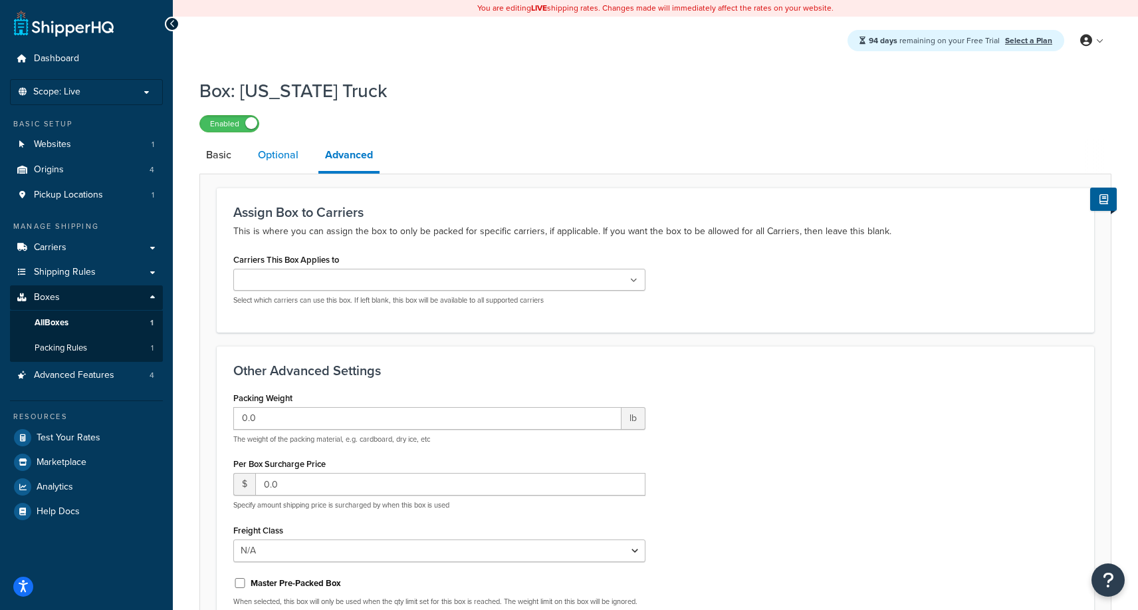
click at [268, 152] on link "Optional" at bounding box center [278, 155] width 54 height 32
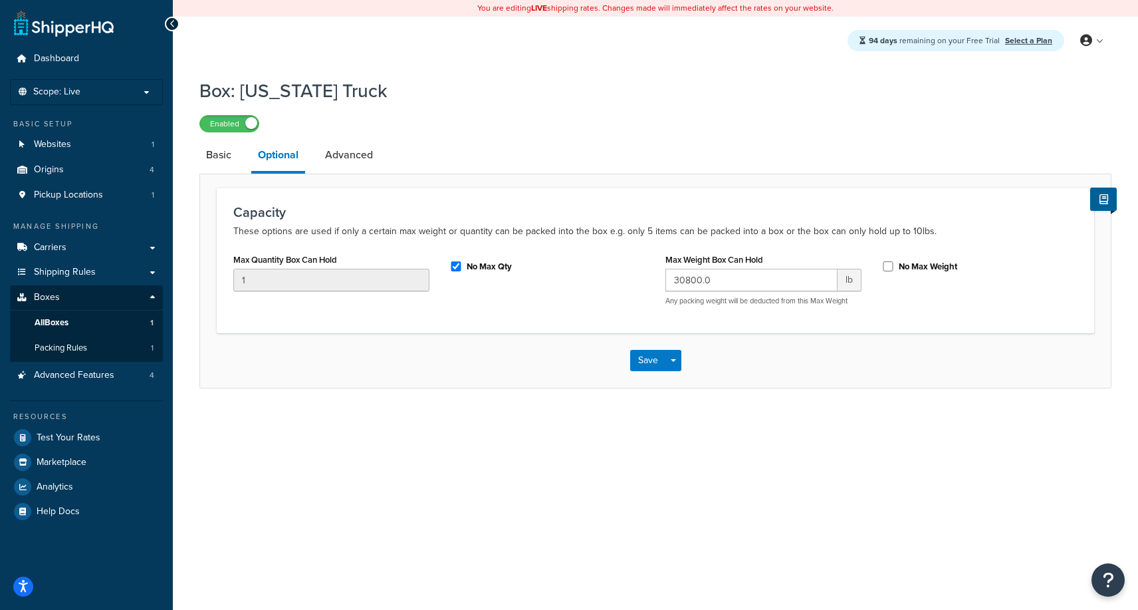
click at [195, 154] on div "Box: Illinois Truck Enabled Basic Optional Advanced Capacity These options are …" at bounding box center [655, 246] width 965 height 350
click at [218, 154] on link "Basic" at bounding box center [218, 155] width 39 height 32
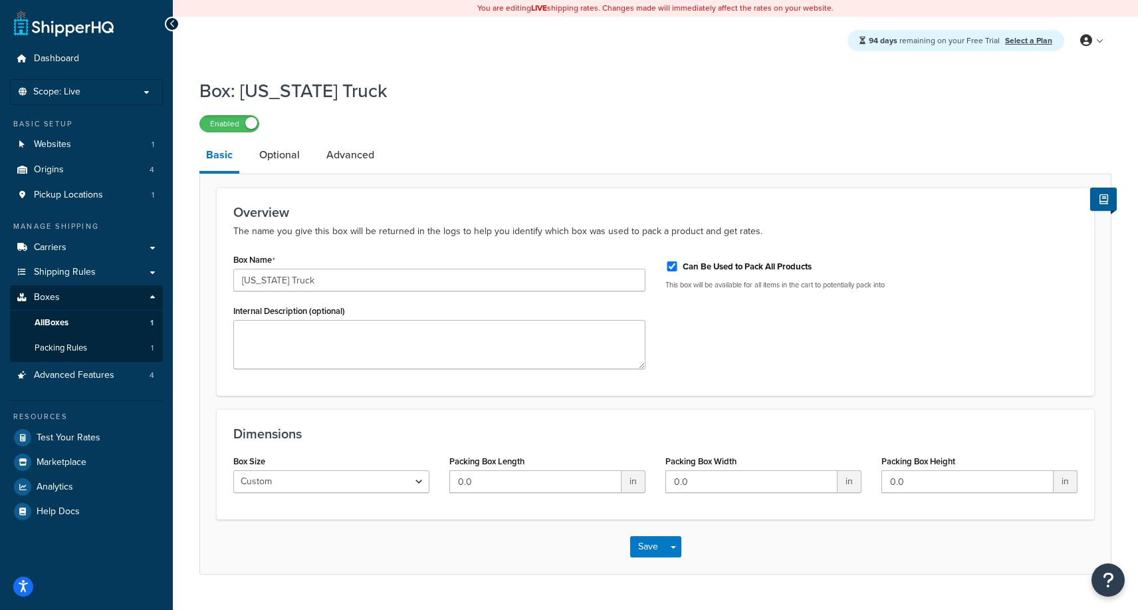
scroll to position [30, 0]
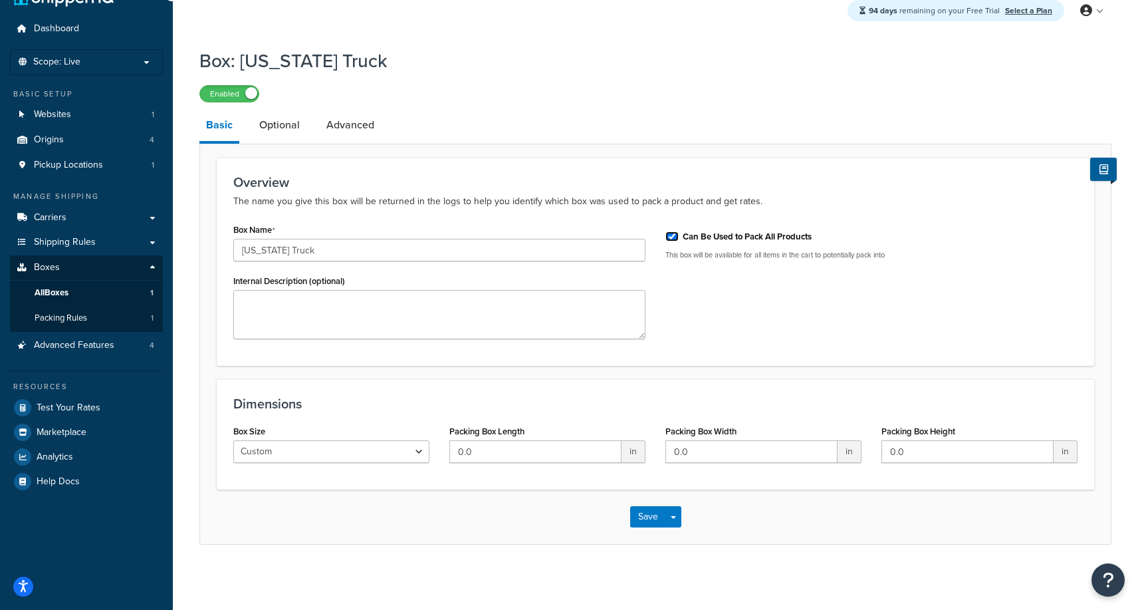
click at [673, 238] on input "Can Be Used to Pack All Products" at bounding box center [672, 236] width 13 height 10
checkbox input "false"
click at [697, 325] on div "Box Name Illinois Truck Internal Description (optional) Can Be Used to Pack All…" at bounding box center [655, 284] width 864 height 129
click at [644, 514] on button "Save" at bounding box center [648, 516] width 36 height 21
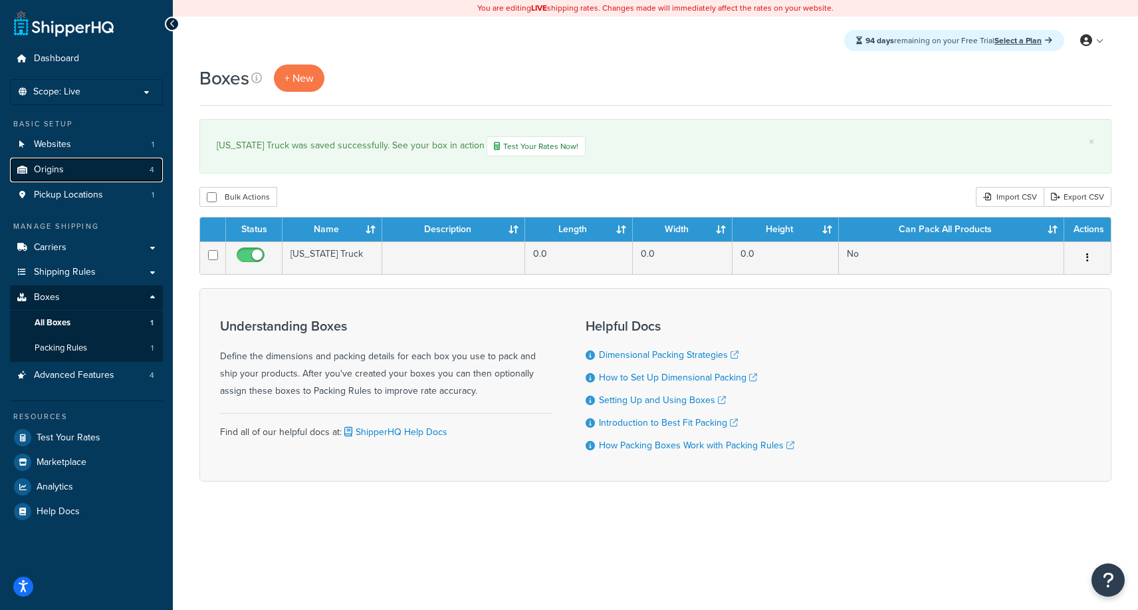
click at [132, 176] on link "Origins 4" at bounding box center [86, 170] width 153 height 25
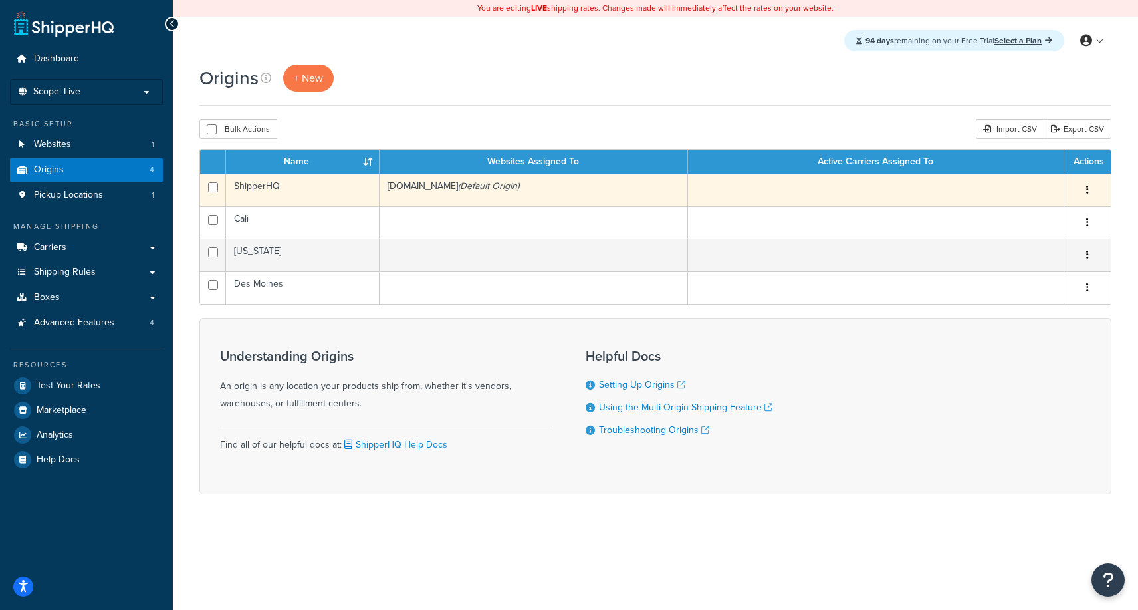
click at [1090, 178] on td "Edit Duplicate Delete" at bounding box center [1087, 190] width 47 height 33
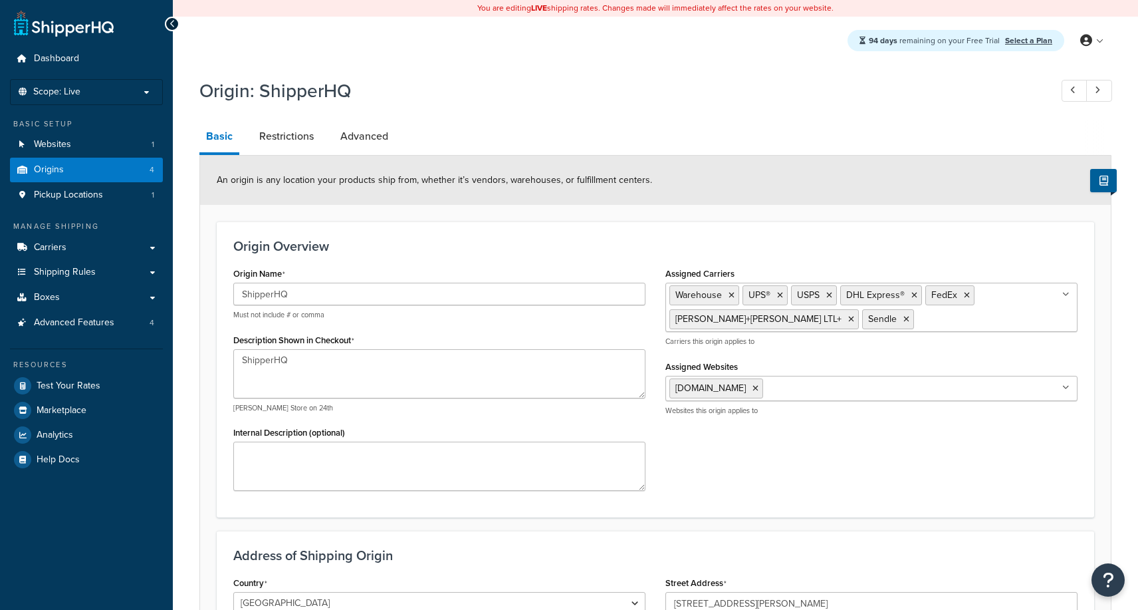
select select "43"
click at [284, 138] on link "Restrictions" at bounding box center [287, 136] width 68 height 32
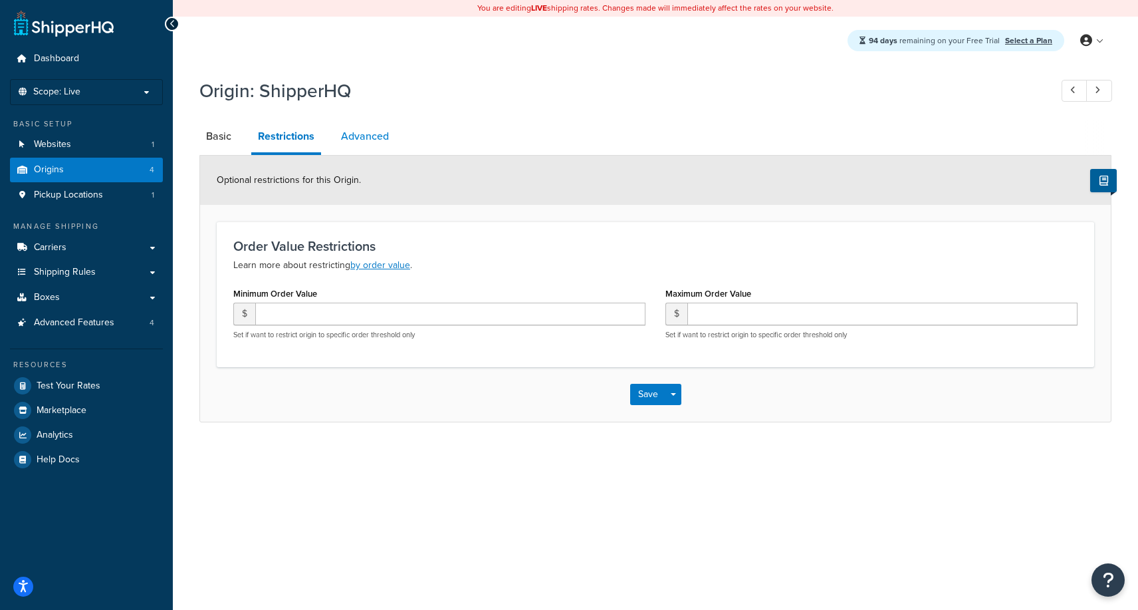
click at [359, 146] on link "Advanced" at bounding box center [364, 136] width 61 height 32
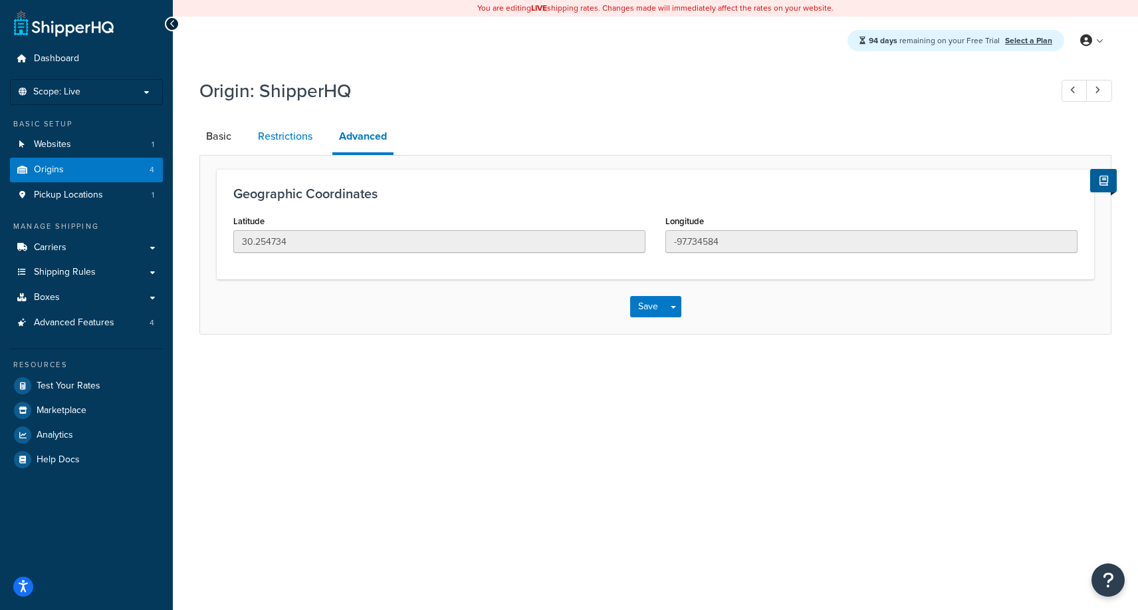
click at [268, 145] on link "Restrictions" at bounding box center [285, 136] width 68 height 32
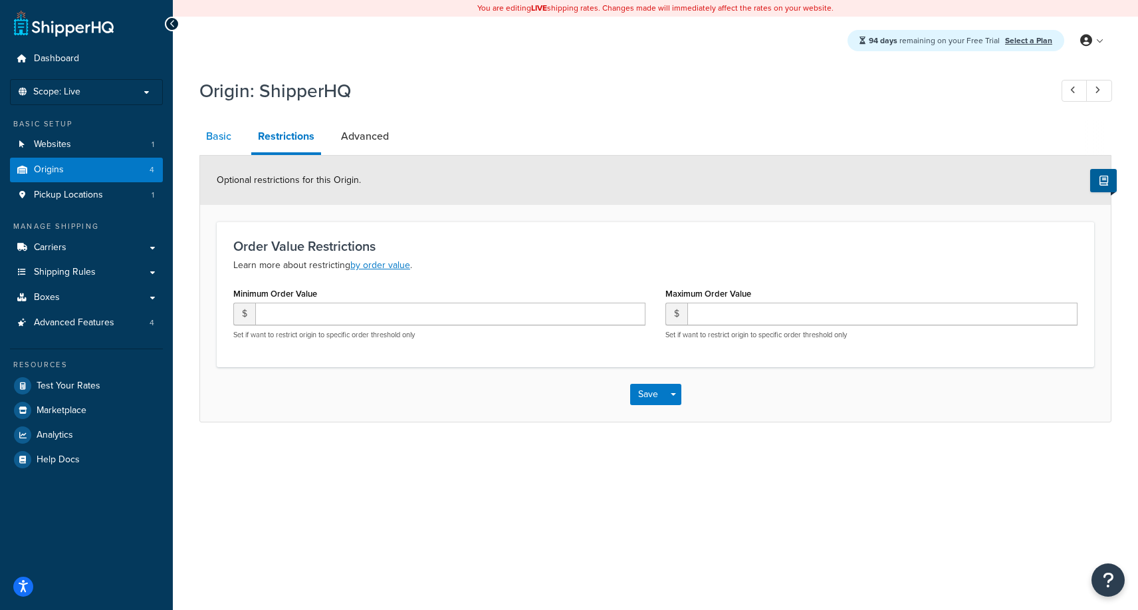
click at [200, 144] on link "Basic" at bounding box center [218, 136] width 39 height 32
select select "43"
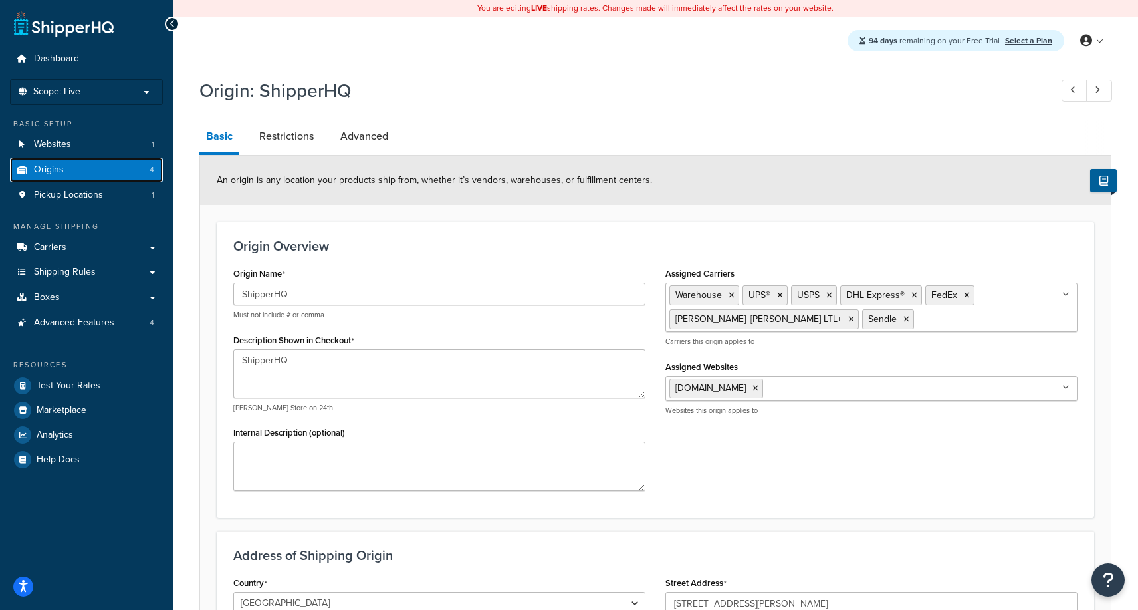
click at [96, 172] on link "Origins 4" at bounding box center [86, 170] width 153 height 25
